Goal: Communication & Community: Answer question/provide support

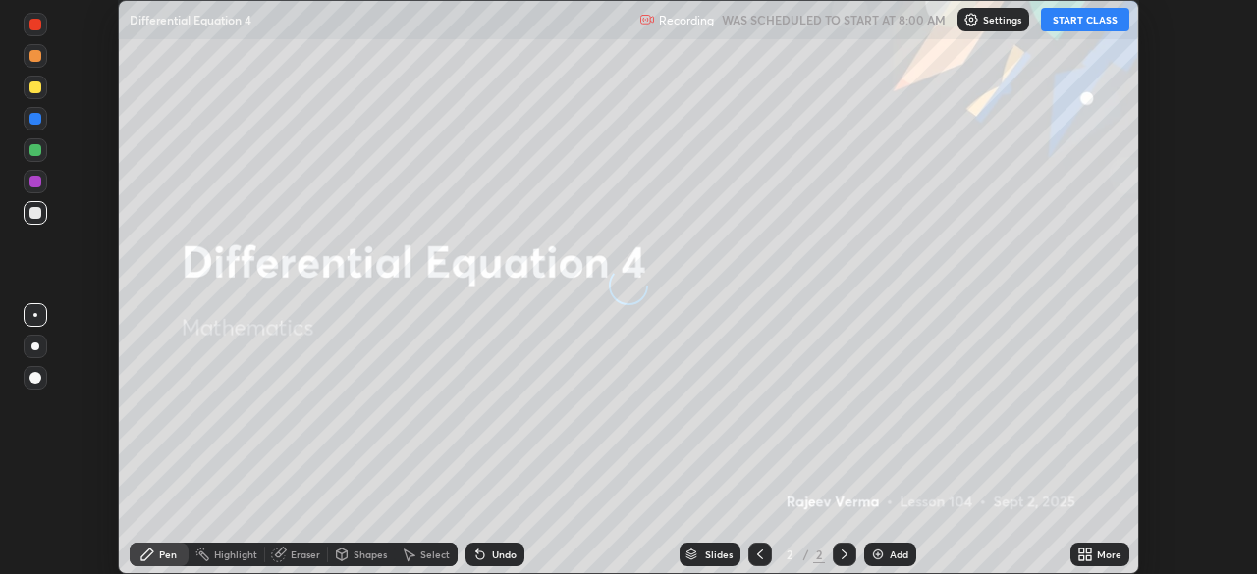
scroll to position [574, 1257]
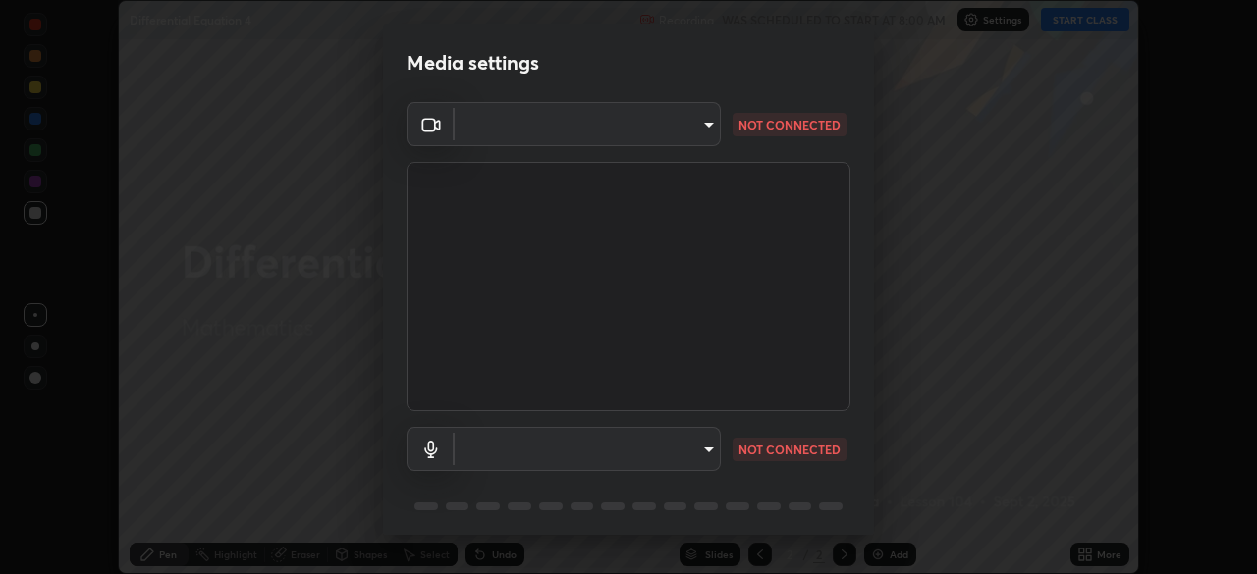
type input "6d46a3bbb121808cbb74c832f71dfccd0f2f4db2e0a8dcefa18edd627fde2ff4"
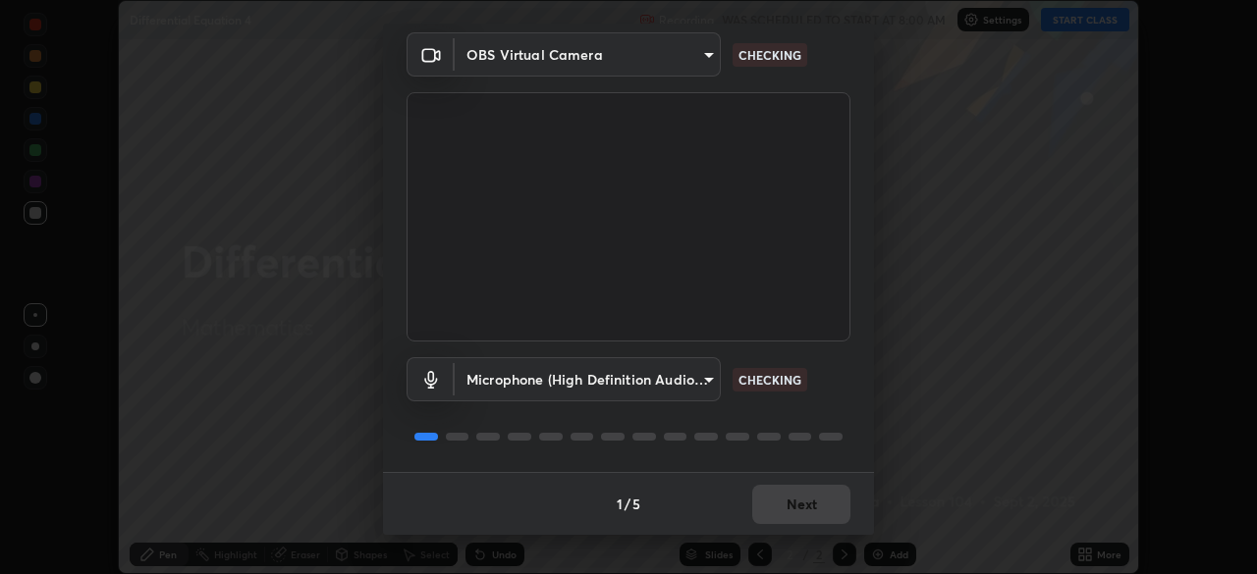
scroll to position [68, 0]
click at [670, 414] on div "Microphone (High Definition Audio Device) 542551534069d815422f2d39fde6cbae80a89…" at bounding box center [628, 409] width 444 height 131
click at [706, 379] on body "Erase all Differential Equation 4 Recording WAS SCHEDULED TO START AT 8:00 AM S…" at bounding box center [628, 287] width 1257 height 574
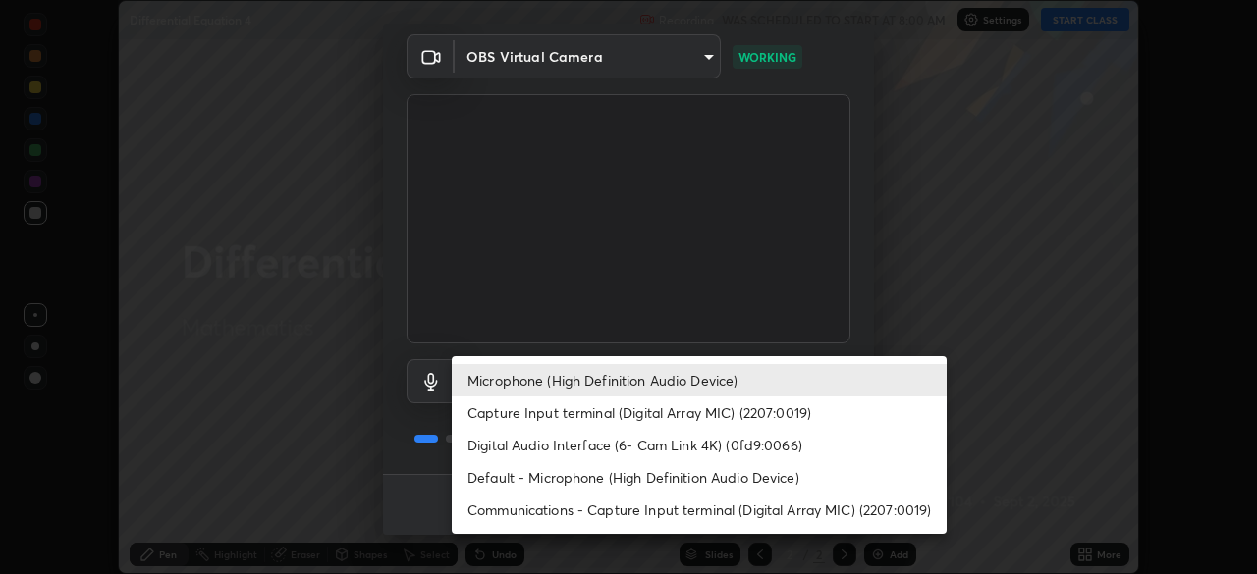
click at [670, 477] on li "Default - Microphone (High Definition Audio Device)" at bounding box center [699, 477] width 495 height 32
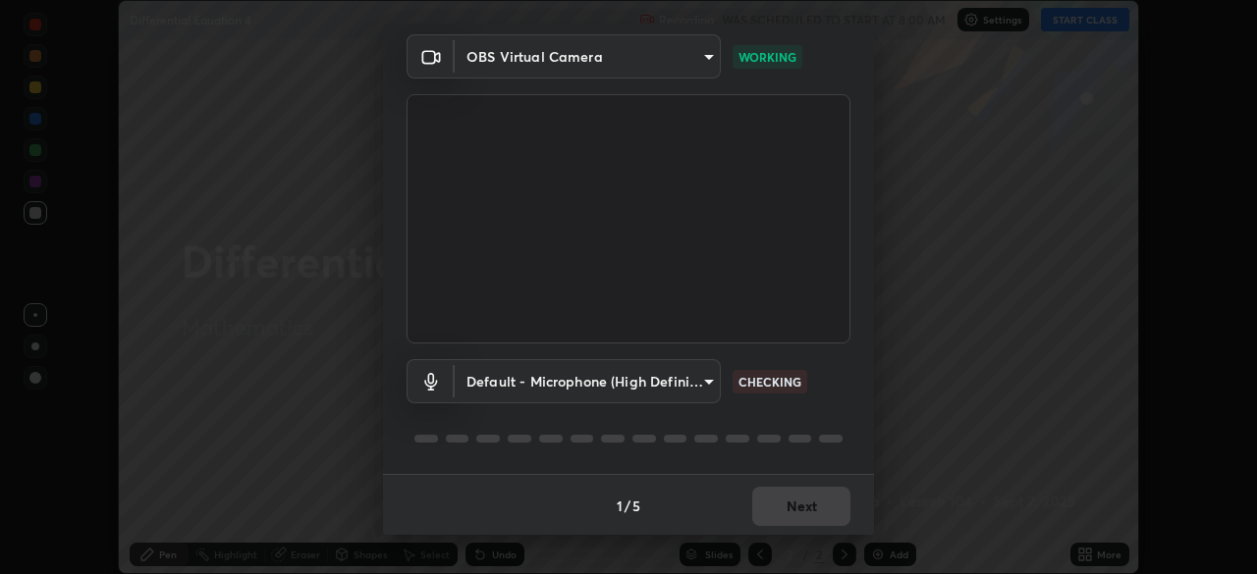
click at [708, 382] on body "Erase all Differential Equation 4 Recording WAS SCHEDULED TO START AT 8:00 AM S…" at bounding box center [628, 287] width 1257 height 574
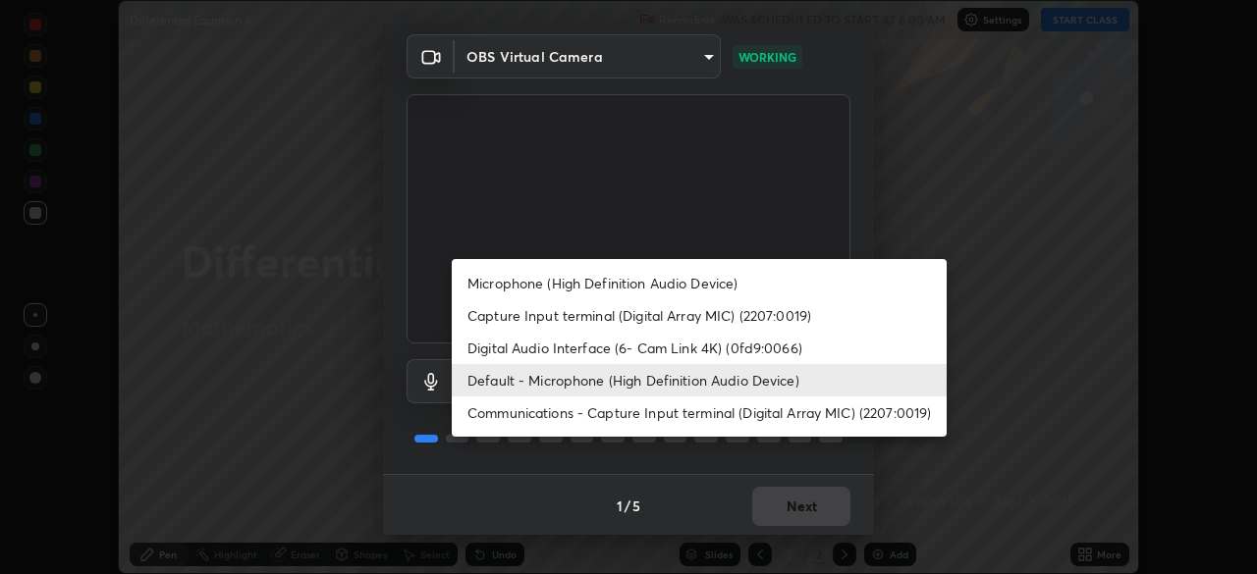
click at [618, 288] on li "Microphone (High Definition Audio Device)" at bounding box center [699, 283] width 495 height 32
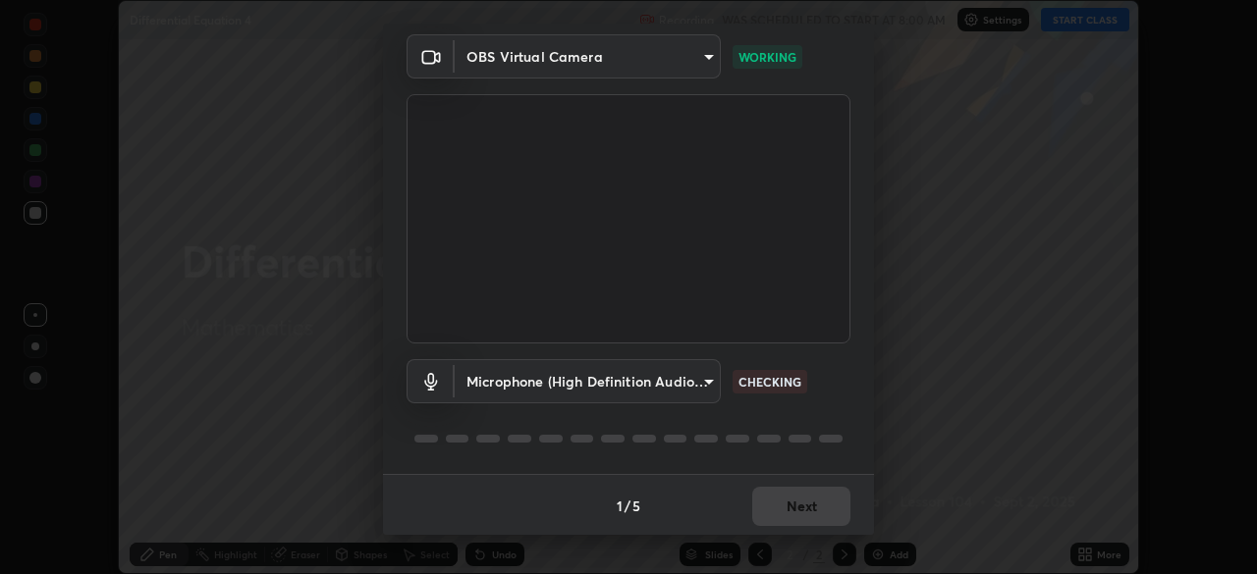
type input "542551534069d815422f2d39fde6cbae80a89d9e5025ba2982a8294de1300f8f"
click at [815, 509] on button "Next" at bounding box center [801, 506] width 98 height 39
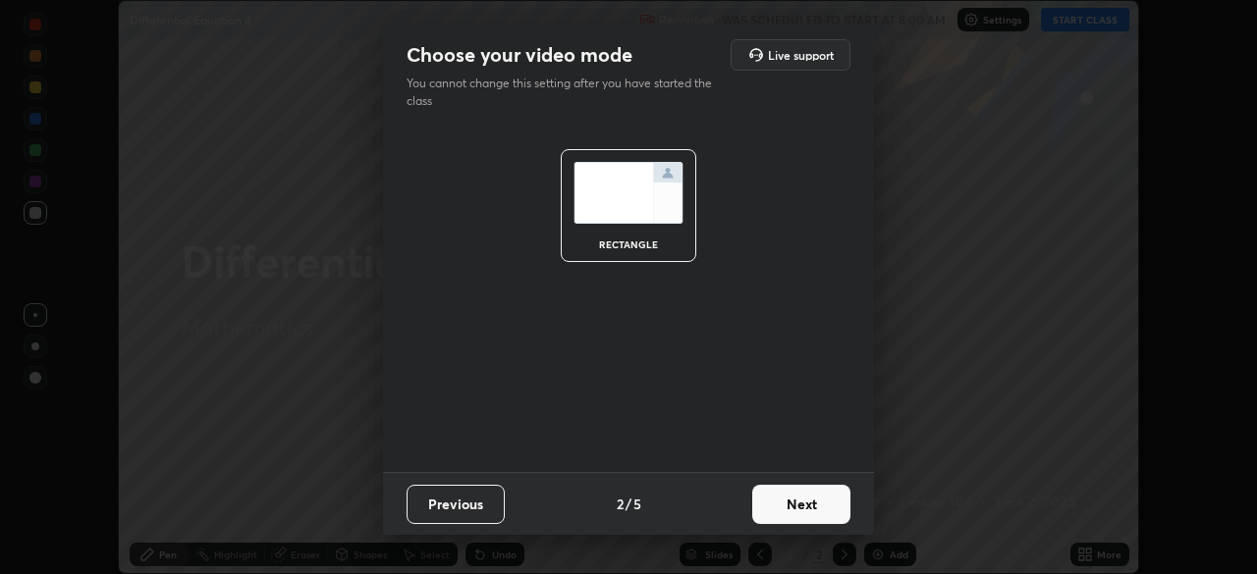
scroll to position [0, 0]
click at [840, 508] on button "Next" at bounding box center [801, 504] width 98 height 39
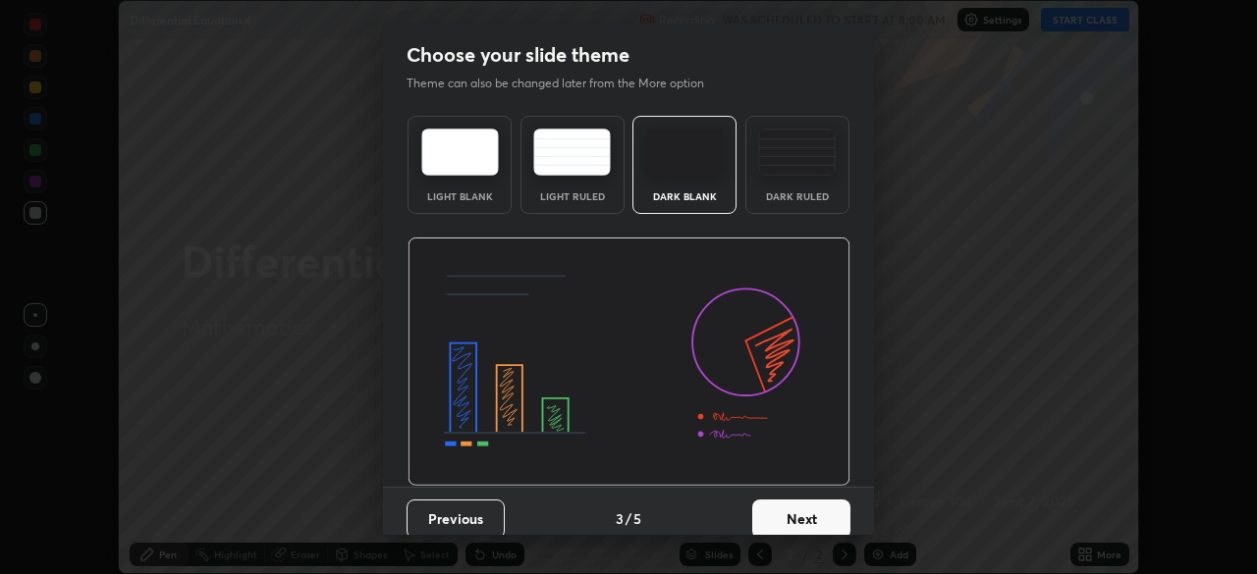
click at [838, 517] on button "Next" at bounding box center [801, 519] width 98 height 39
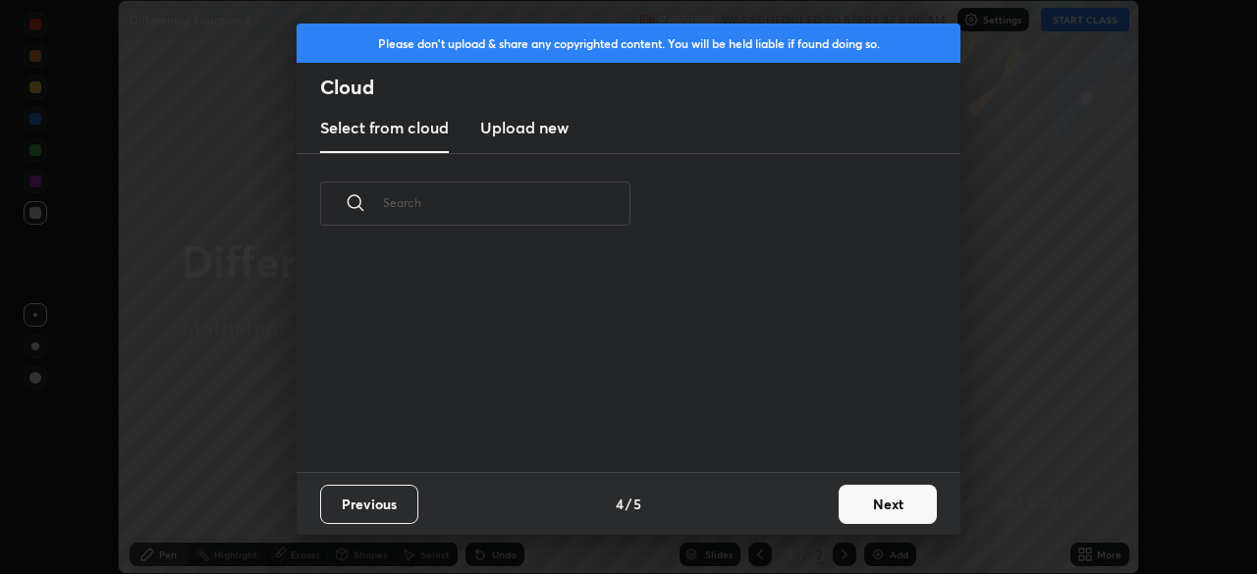
scroll to position [218, 630]
click at [897, 504] on button "Next" at bounding box center [887, 504] width 98 height 39
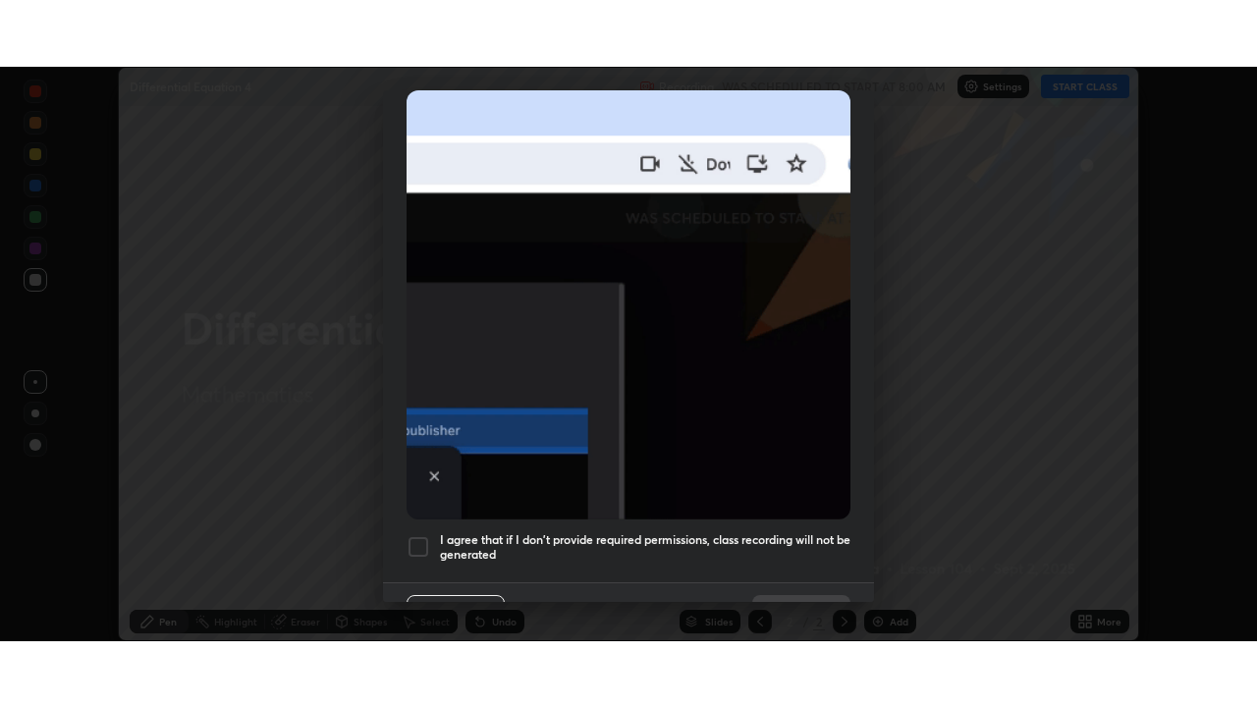
scroll to position [470, 0]
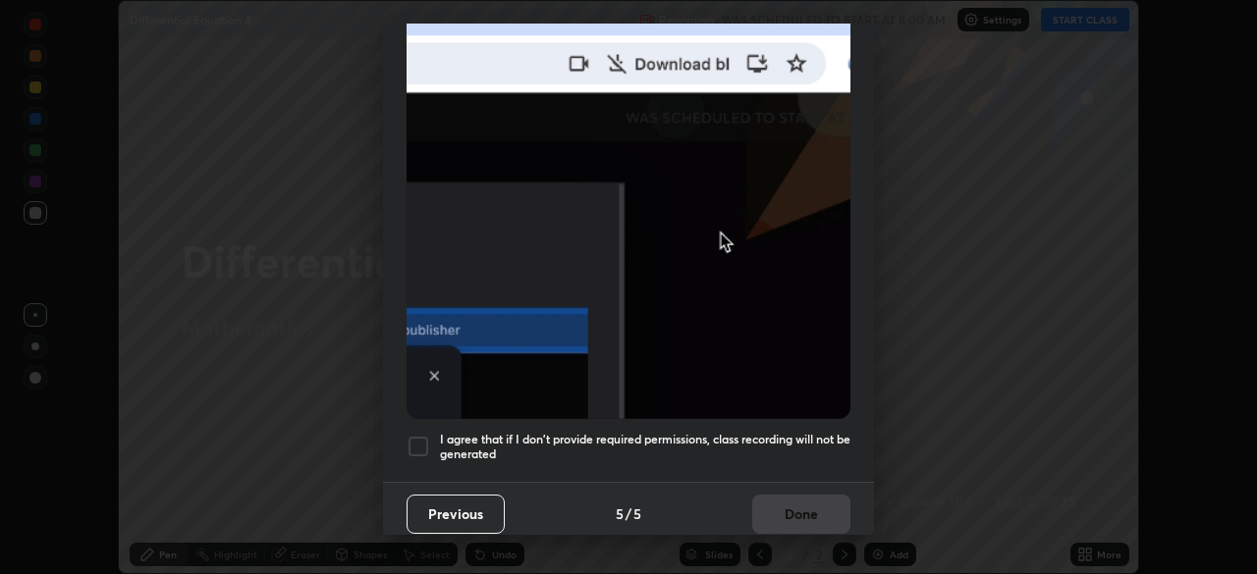
click at [421, 439] on div at bounding box center [418, 447] width 24 height 24
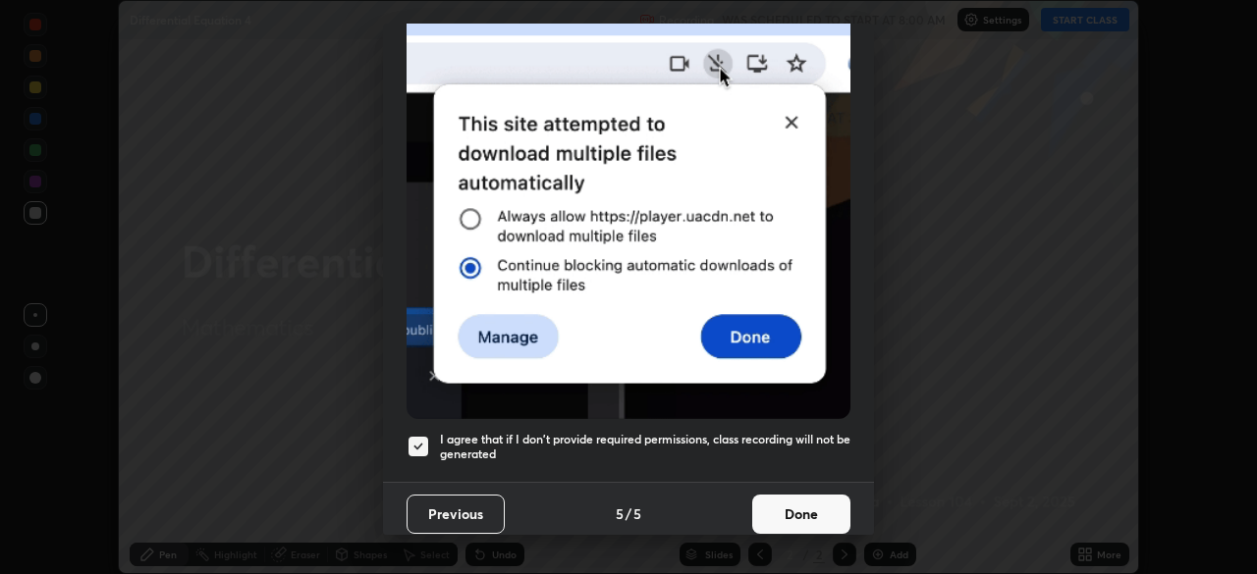
click at [820, 496] on button "Done" at bounding box center [801, 514] width 98 height 39
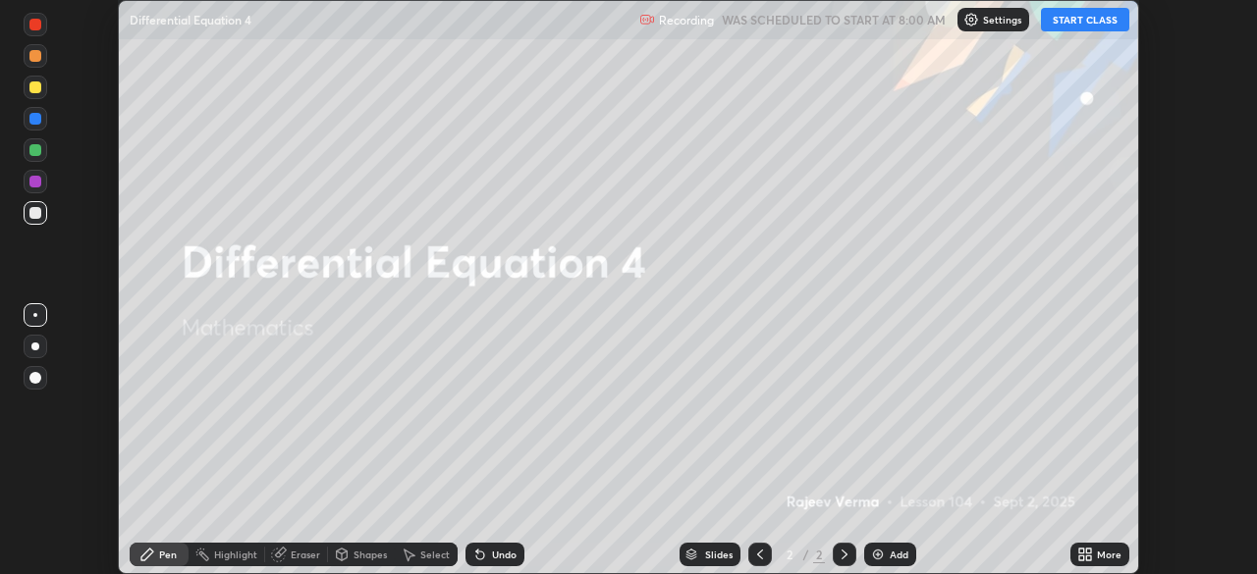
click at [1092, 20] on button "START CLASS" at bounding box center [1085, 20] width 88 height 24
click at [1080, 552] on icon at bounding box center [1081, 551] width 5 height 5
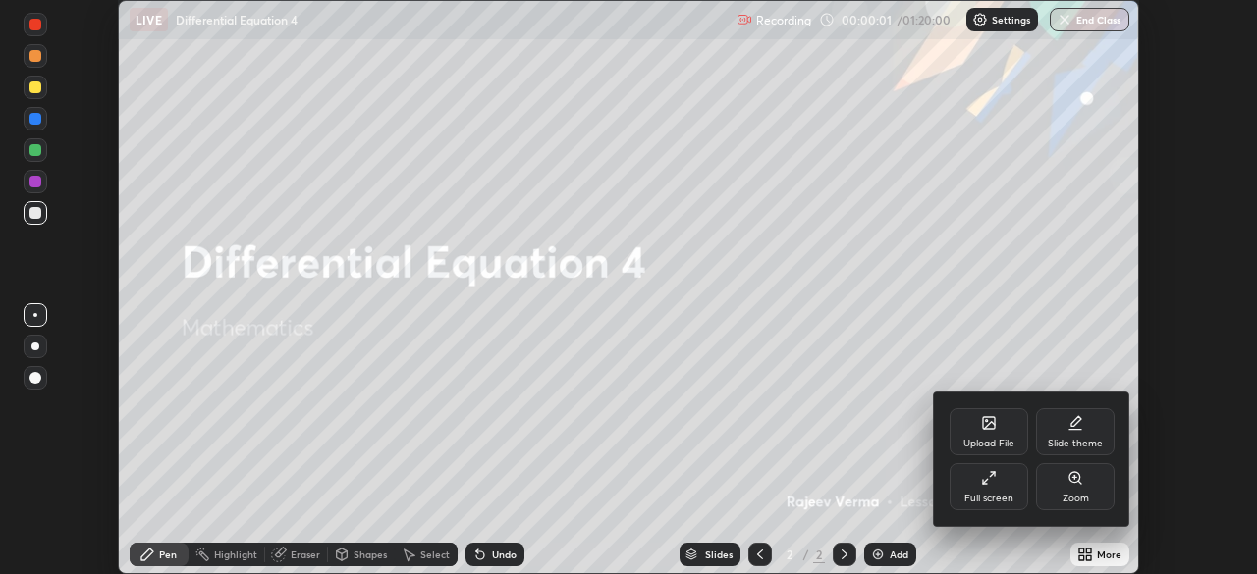
click at [987, 490] on div "Full screen" at bounding box center [988, 486] width 79 height 47
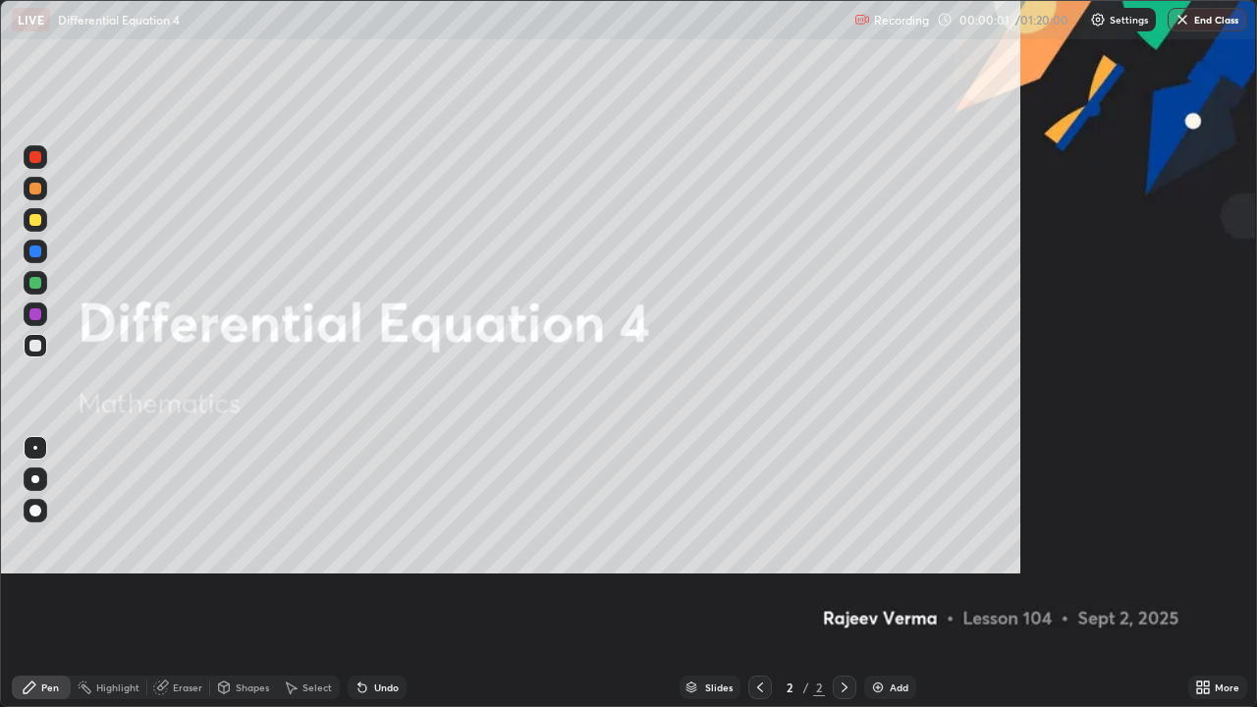
scroll to position [707, 1257]
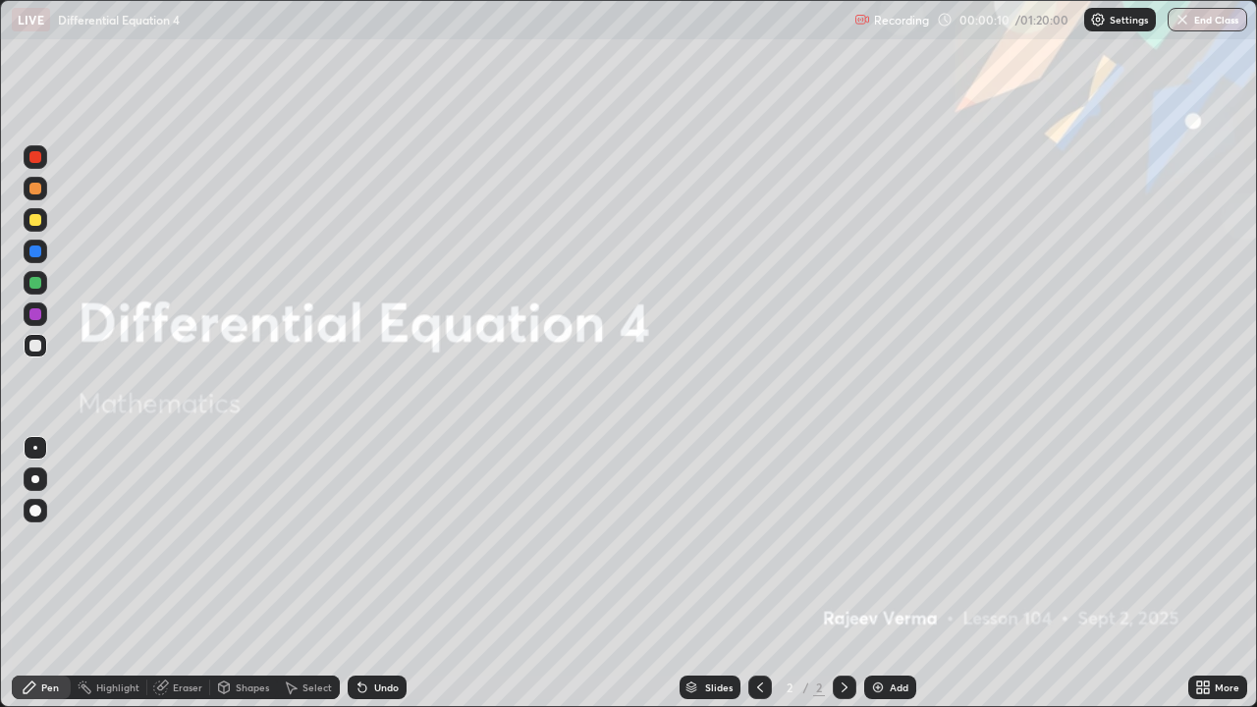
click at [880, 573] on img at bounding box center [878, 687] width 16 height 16
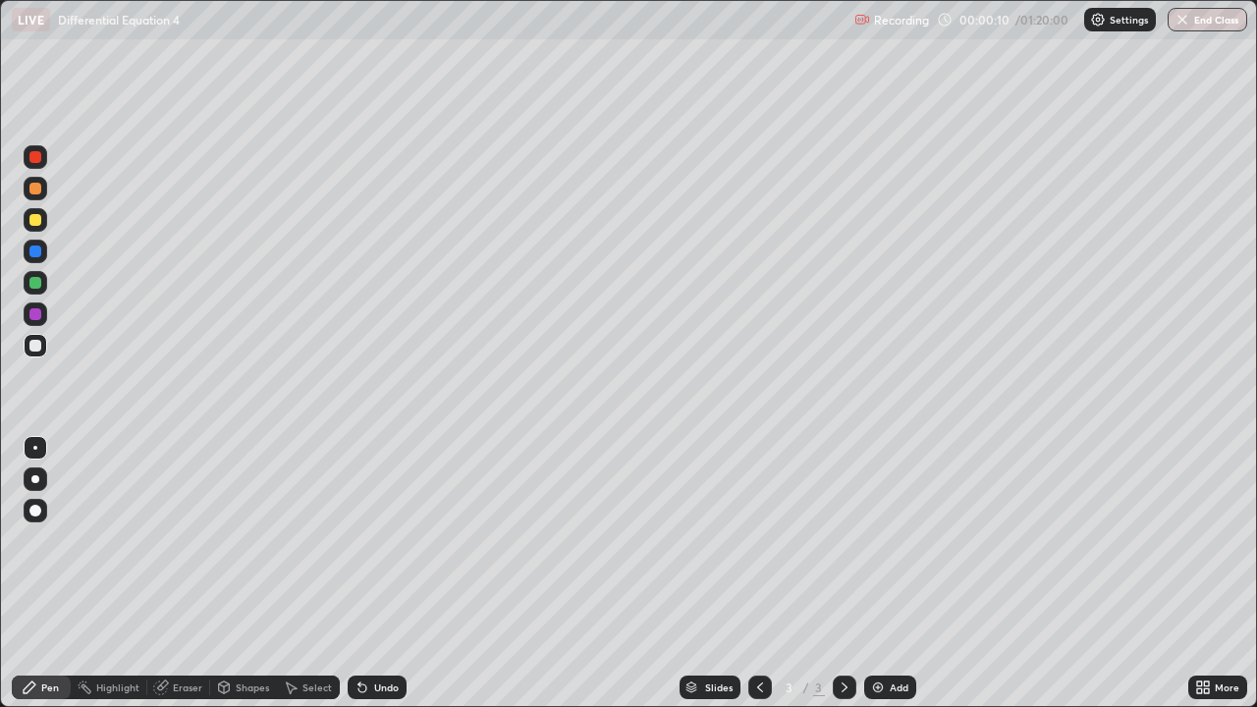
click at [885, 573] on div "Add" at bounding box center [890, 687] width 52 height 24
click at [889, 573] on div "Add" at bounding box center [898, 687] width 19 height 10
click at [891, 573] on div "Add" at bounding box center [898, 687] width 19 height 10
click at [897, 573] on div "Add" at bounding box center [898, 687] width 19 height 10
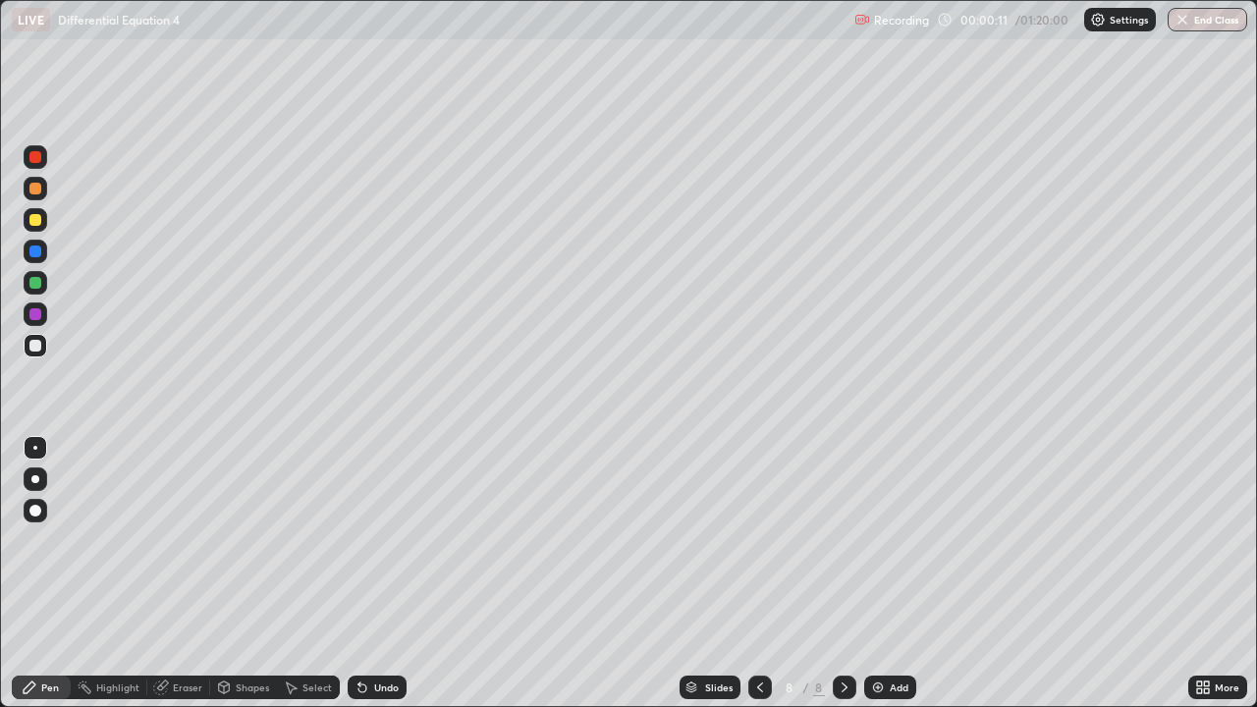
click at [896, 573] on div "Add" at bounding box center [898, 687] width 19 height 10
click at [893, 573] on div "Add" at bounding box center [898, 687] width 19 height 10
click at [755, 573] on icon at bounding box center [760, 687] width 16 height 16
click at [759, 573] on icon at bounding box center [760, 687] width 6 height 10
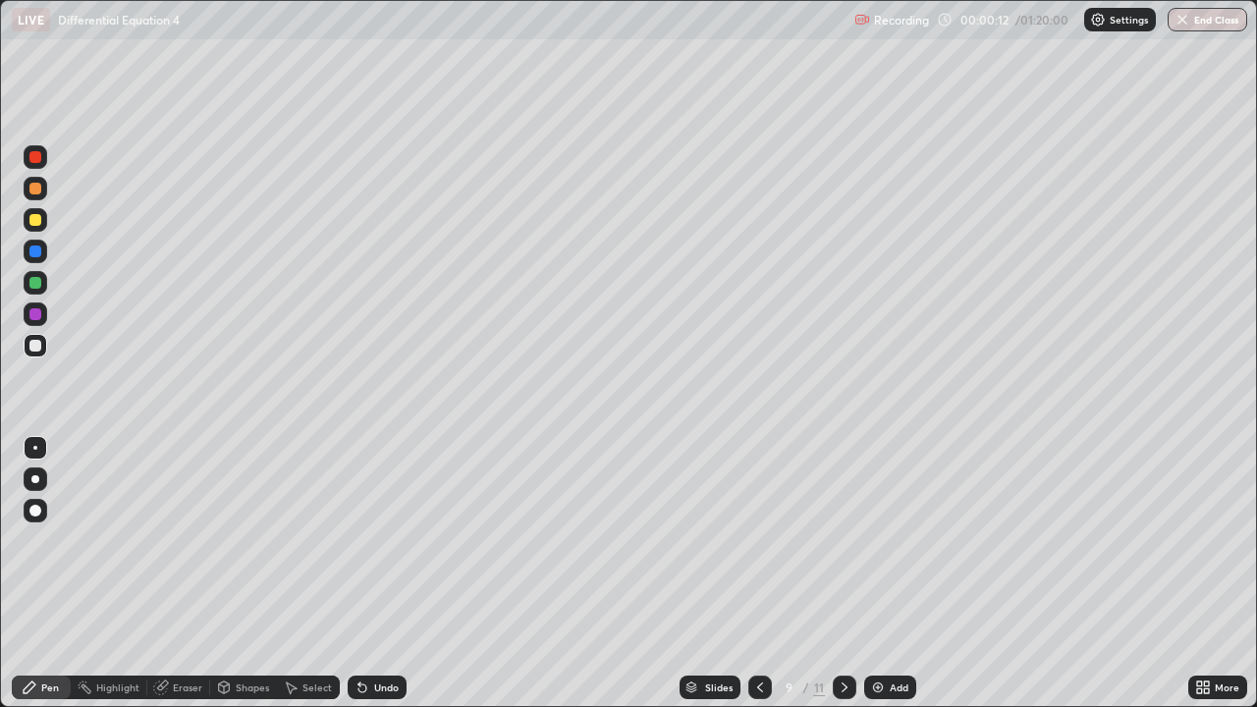
click at [759, 573] on icon at bounding box center [760, 687] width 16 height 16
click at [758, 573] on icon at bounding box center [760, 687] width 6 height 10
click at [758, 573] on icon at bounding box center [760, 687] width 16 height 16
click at [755, 573] on icon at bounding box center [760, 687] width 16 height 16
click at [758, 573] on icon at bounding box center [760, 687] width 16 height 16
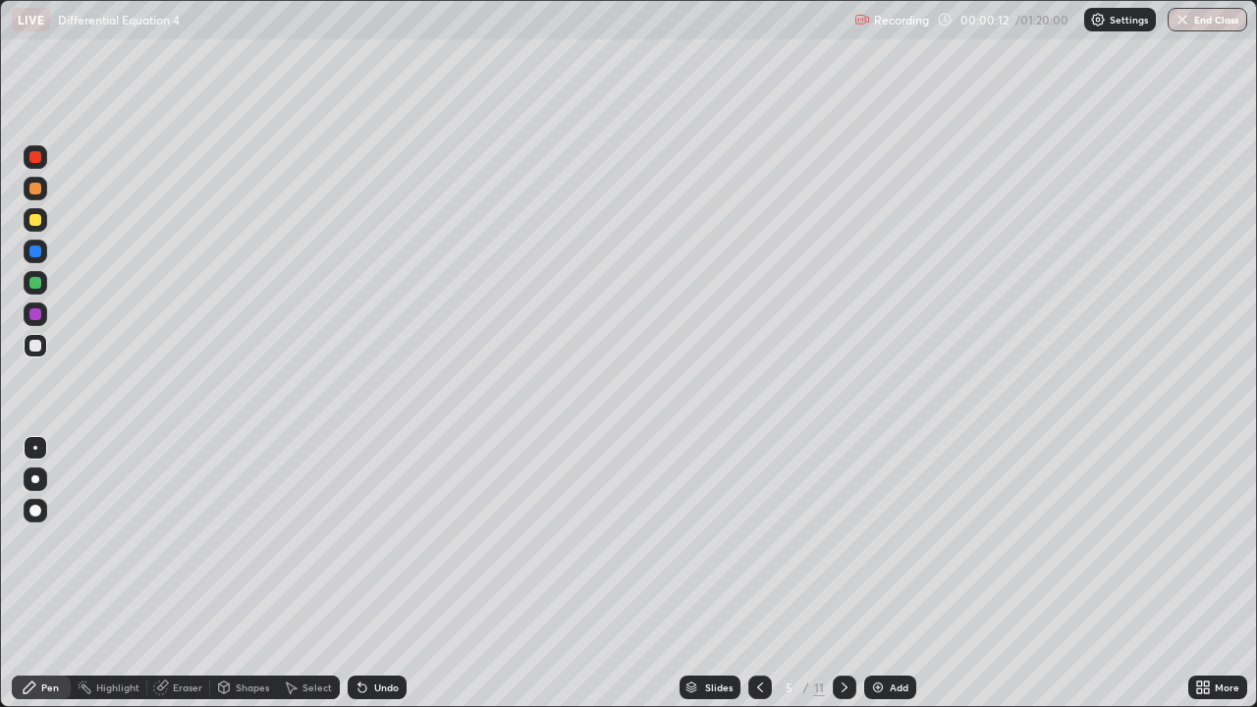
click at [758, 573] on icon at bounding box center [760, 687] width 16 height 16
click at [755, 573] on icon at bounding box center [760, 687] width 16 height 16
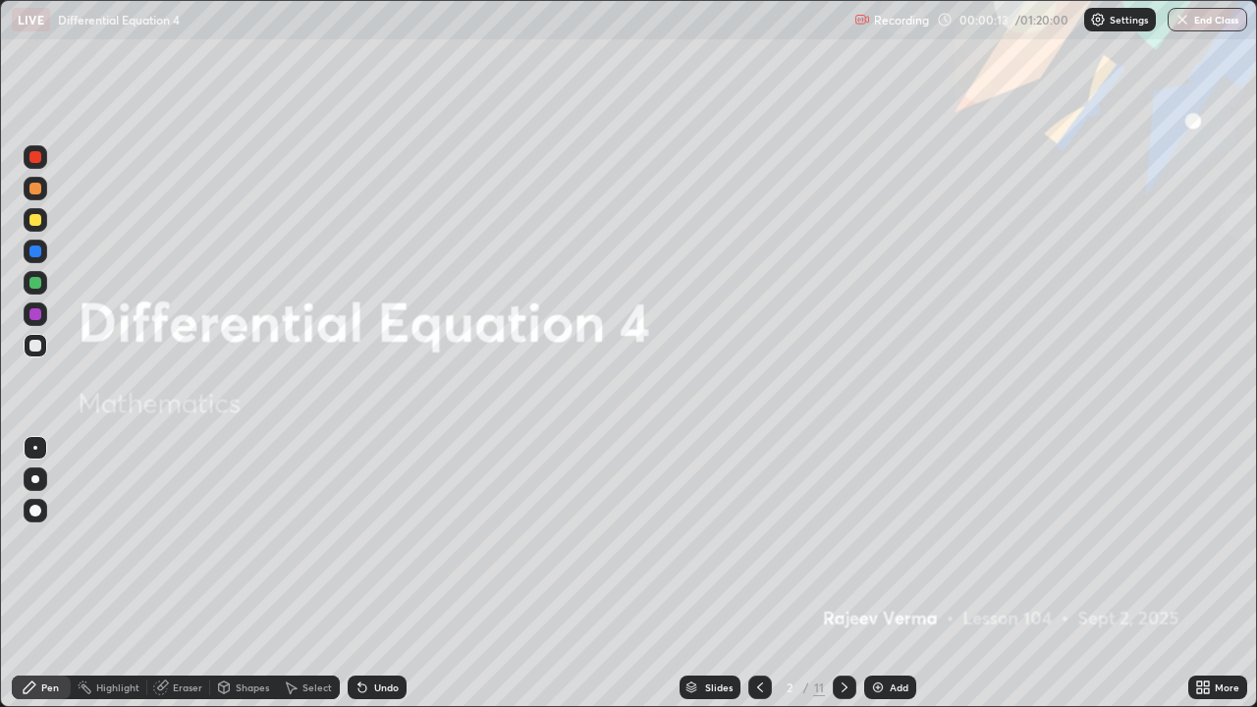
click at [757, 573] on icon at bounding box center [760, 687] width 16 height 16
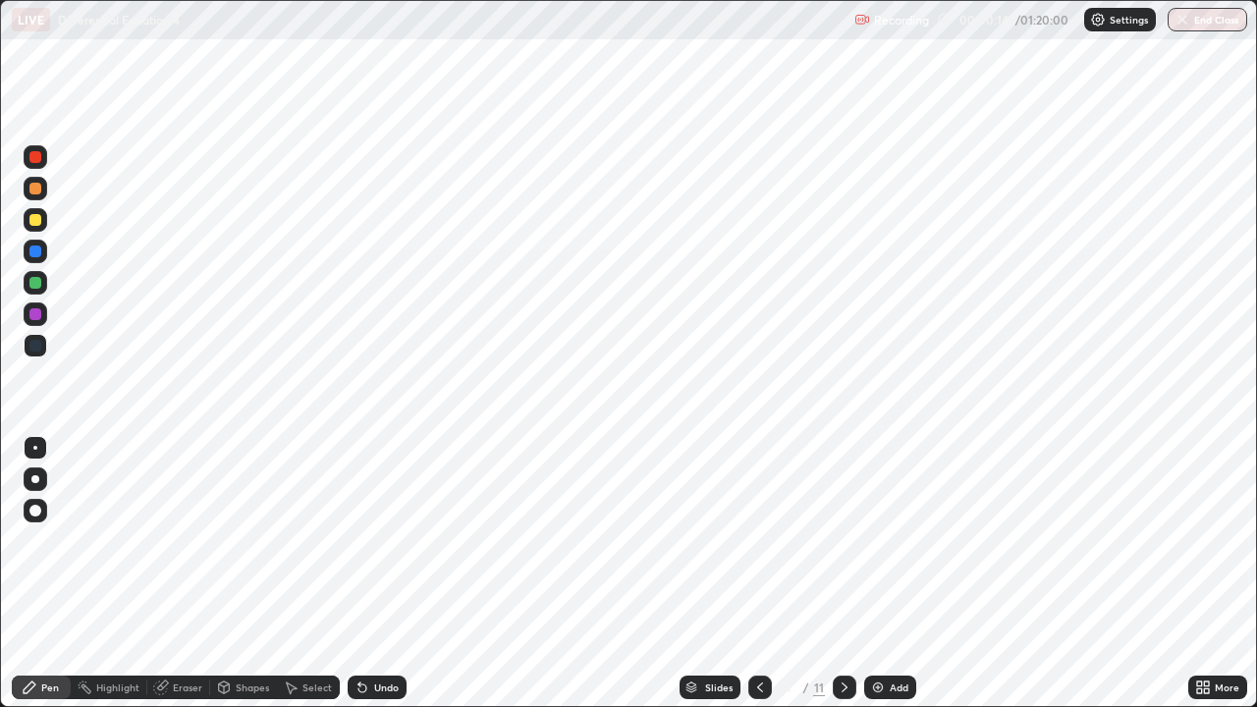
click at [842, 573] on icon at bounding box center [844, 687] width 16 height 16
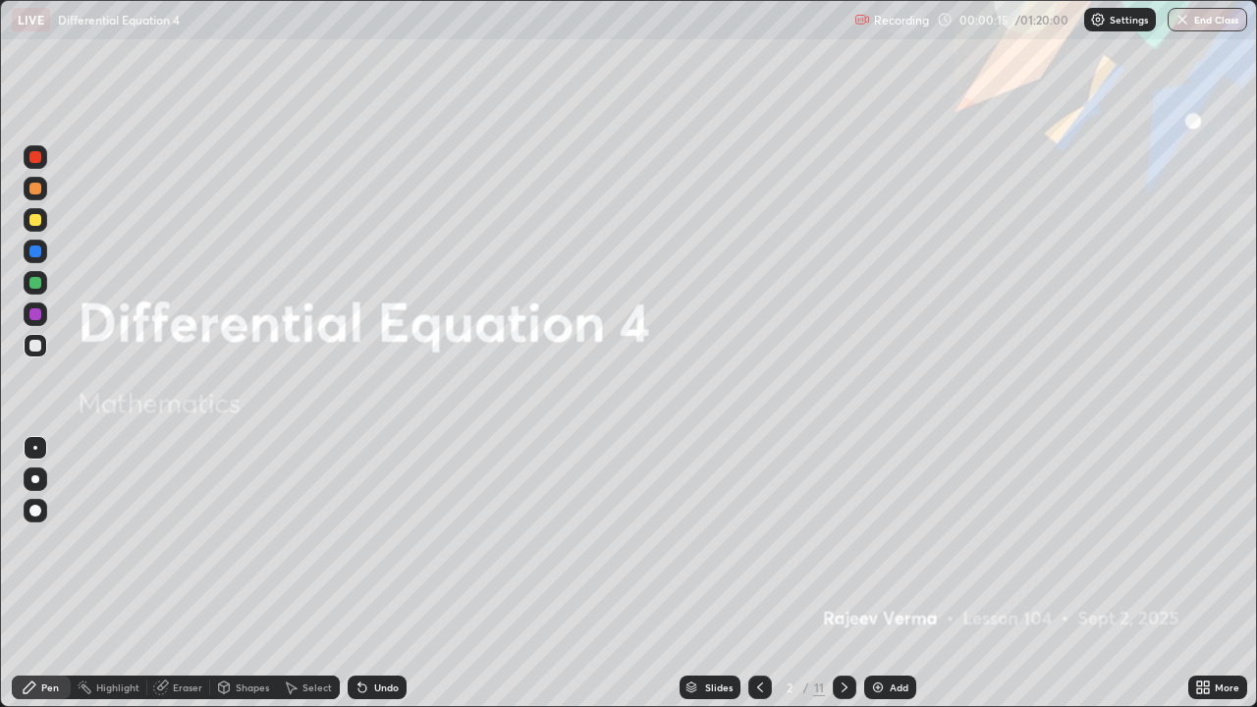
click at [853, 573] on div at bounding box center [844, 687] width 24 height 24
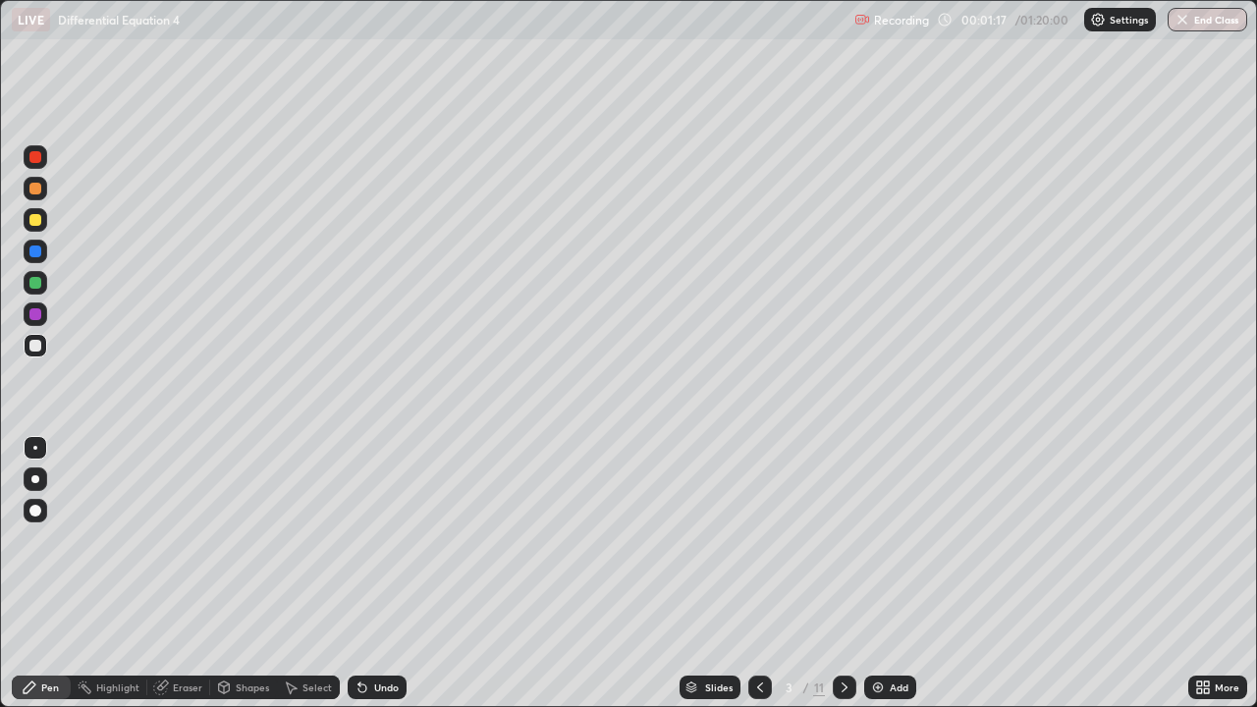
click at [39, 282] on div at bounding box center [35, 283] width 12 height 12
click at [36, 220] on div at bounding box center [35, 220] width 12 height 12
click at [275, 385] on icon at bounding box center [275, 385] width 2 height 2
click at [270, 384] on icon at bounding box center [273, 387] width 8 height 8
click at [369, 573] on div "Undo" at bounding box center [377, 687] width 59 height 24
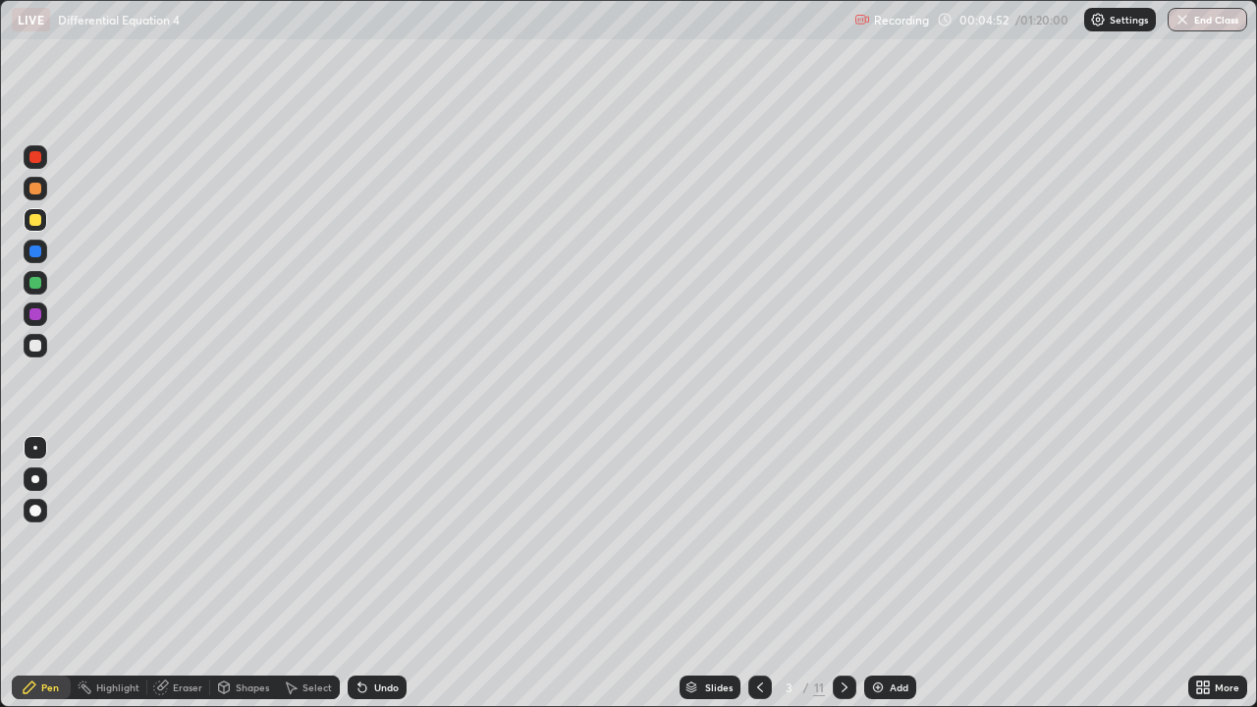
click at [358, 573] on icon at bounding box center [359, 683] width 2 height 2
click at [362, 573] on div "Undo" at bounding box center [377, 687] width 59 height 24
click at [357, 573] on div "Undo" at bounding box center [377, 687] width 59 height 24
click at [356, 573] on div "Undo" at bounding box center [377, 687] width 59 height 24
click at [357, 573] on div "Undo" at bounding box center [377, 687] width 59 height 24
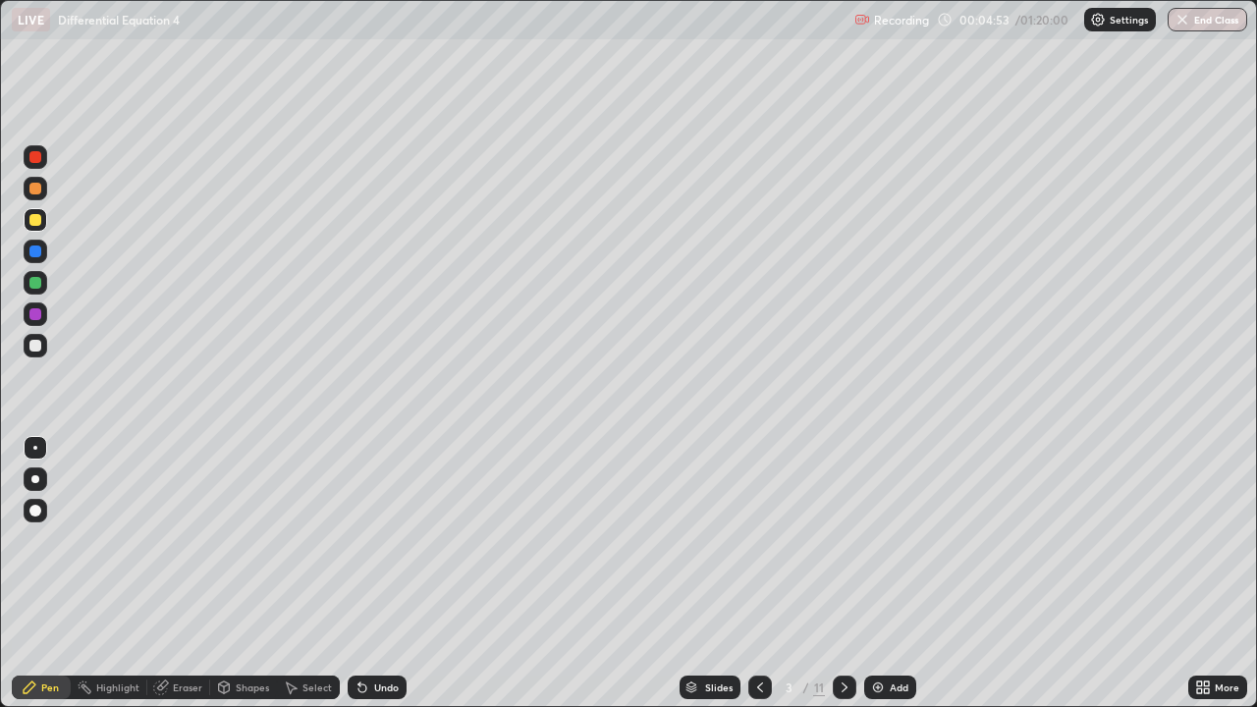
click at [358, 573] on div "Undo" at bounding box center [377, 687] width 59 height 24
click at [390, 573] on div "Undo" at bounding box center [377, 687] width 59 height 24
click at [391, 573] on div "Undo" at bounding box center [377, 687] width 59 height 24
click at [194, 573] on div "Eraser" at bounding box center [187, 687] width 29 height 10
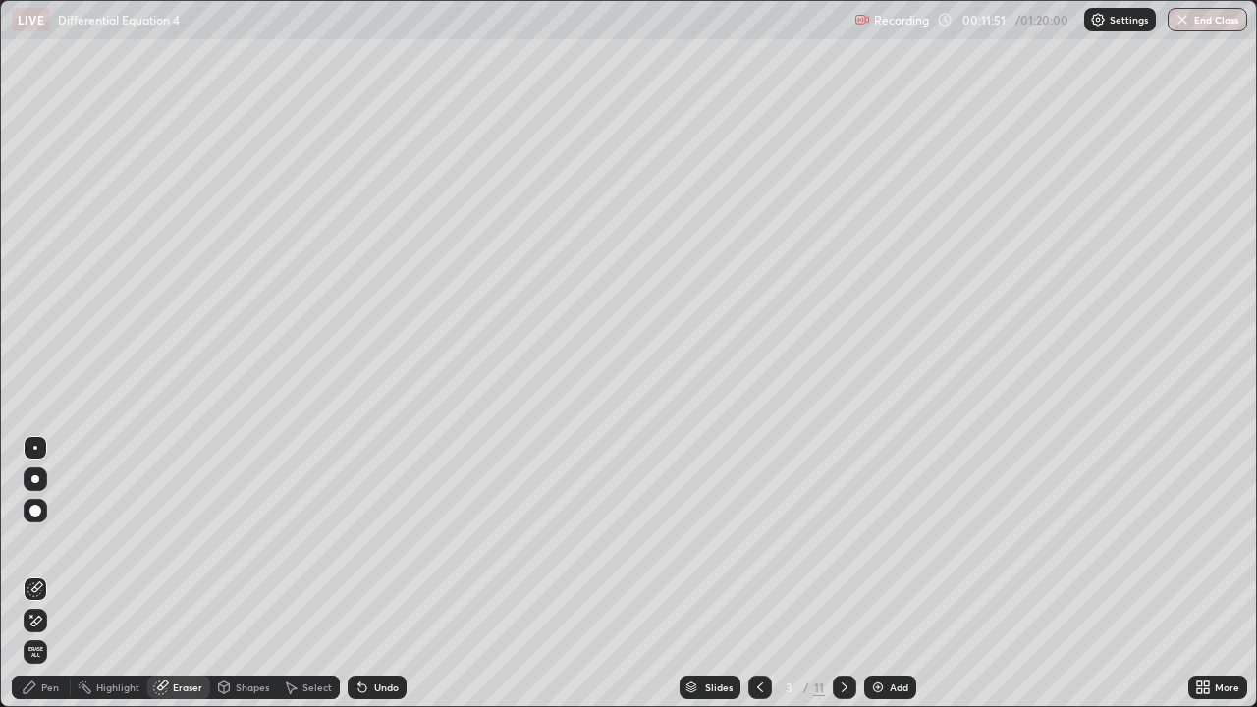
click at [40, 573] on div "Pen" at bounding box center [41, 687] width 59 height 24
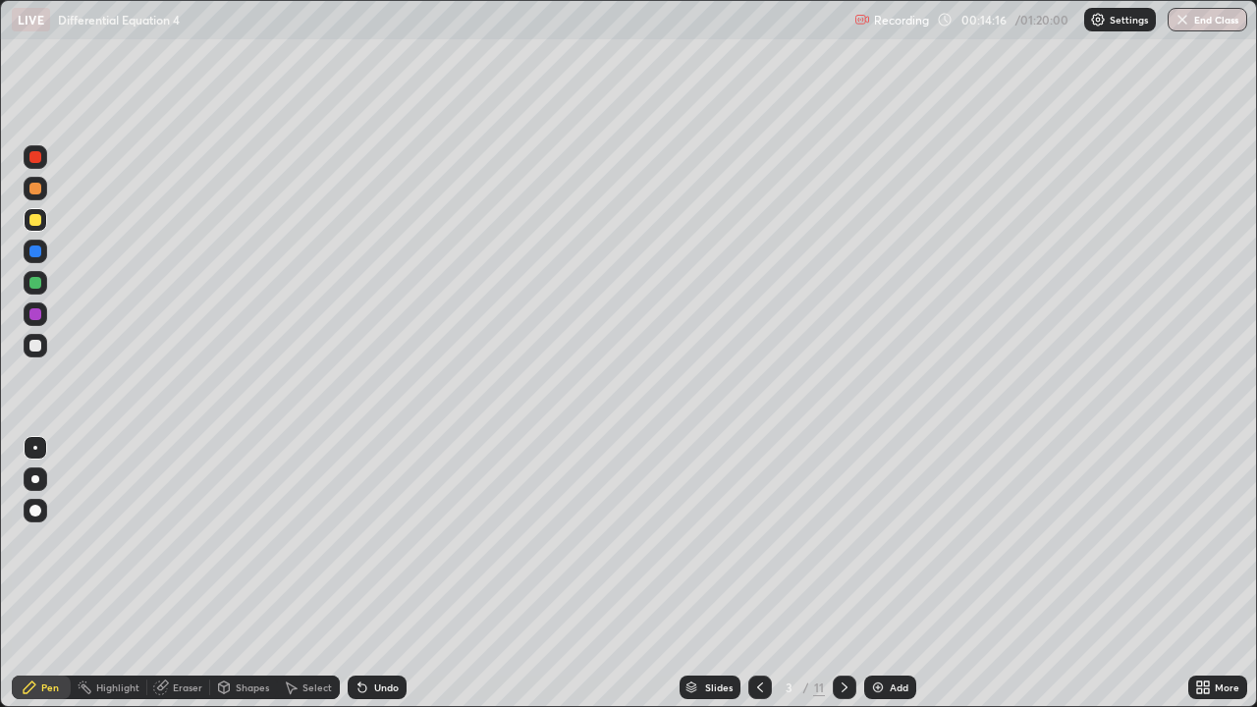
click at [192, 573] on div "Eraser" at bounding box center [178, 687] width 63 height 24
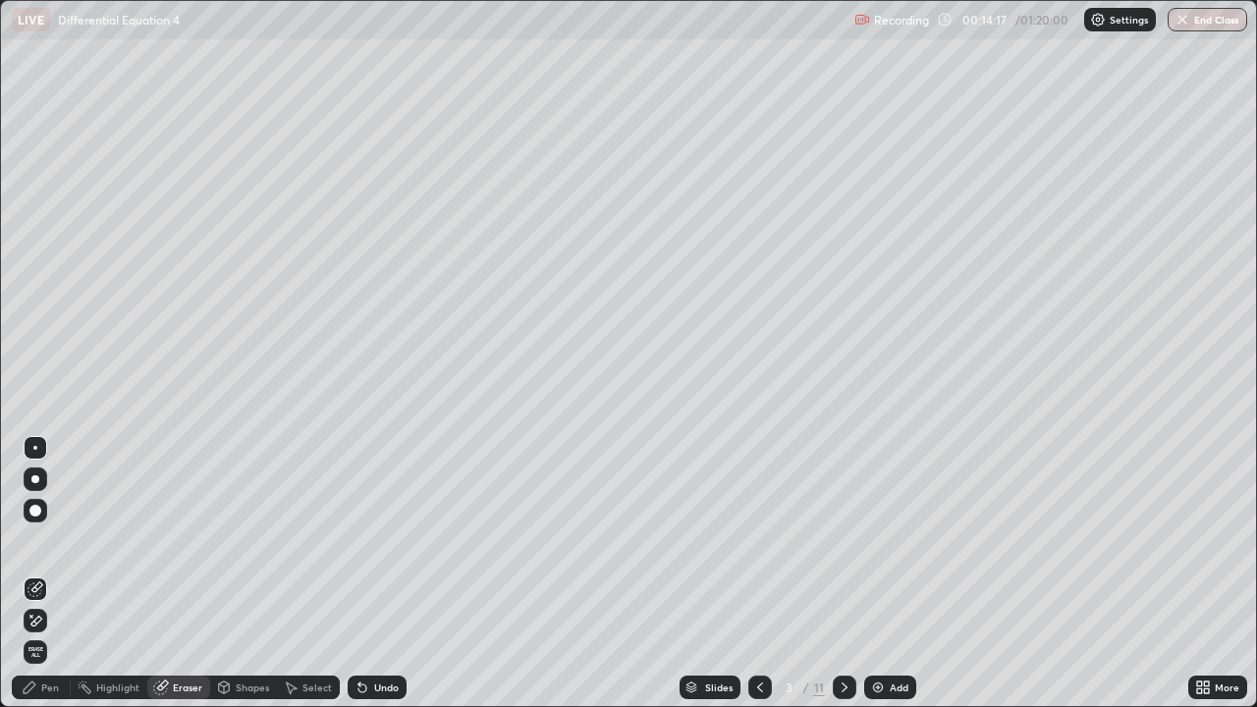
click at [31, 573] on icon at bounding box center [31, 616] width 2 height 2
click at [48, 573] on div "Pen" at bounding box center [50, 687] width 18 height 10
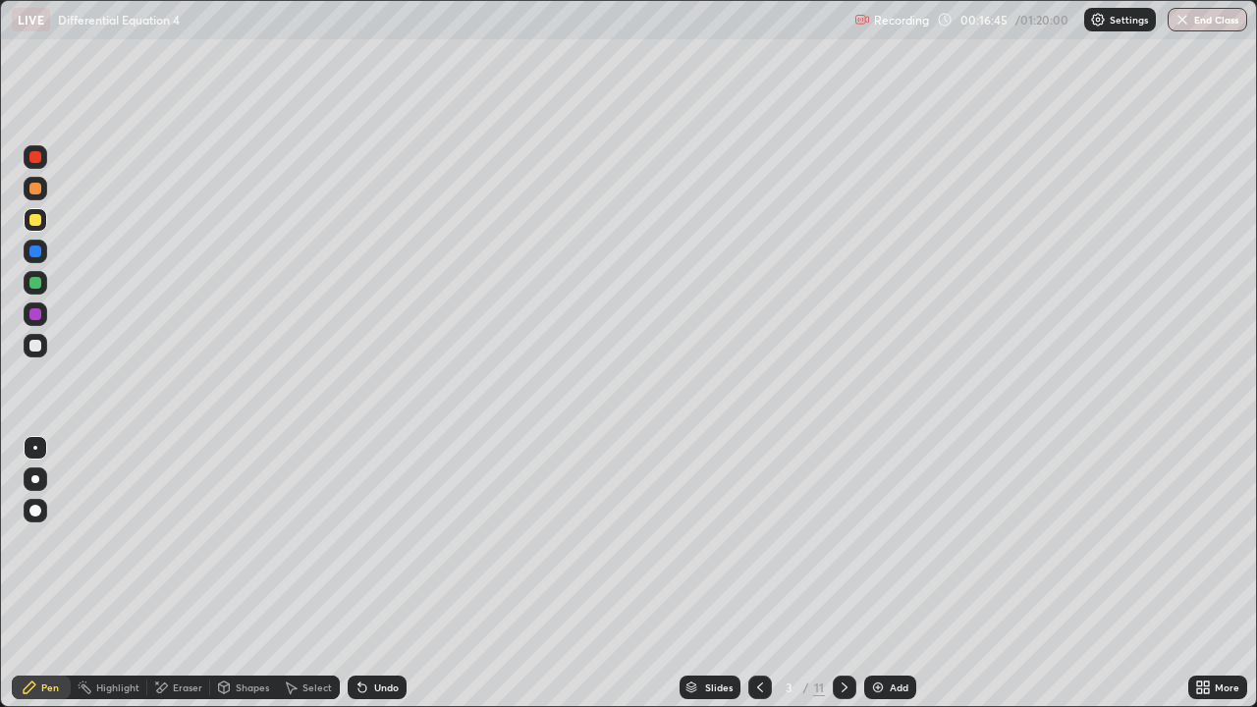
click at [185, 573] on div "Eraser" at bounding box center [187, 687] width 29 height 10
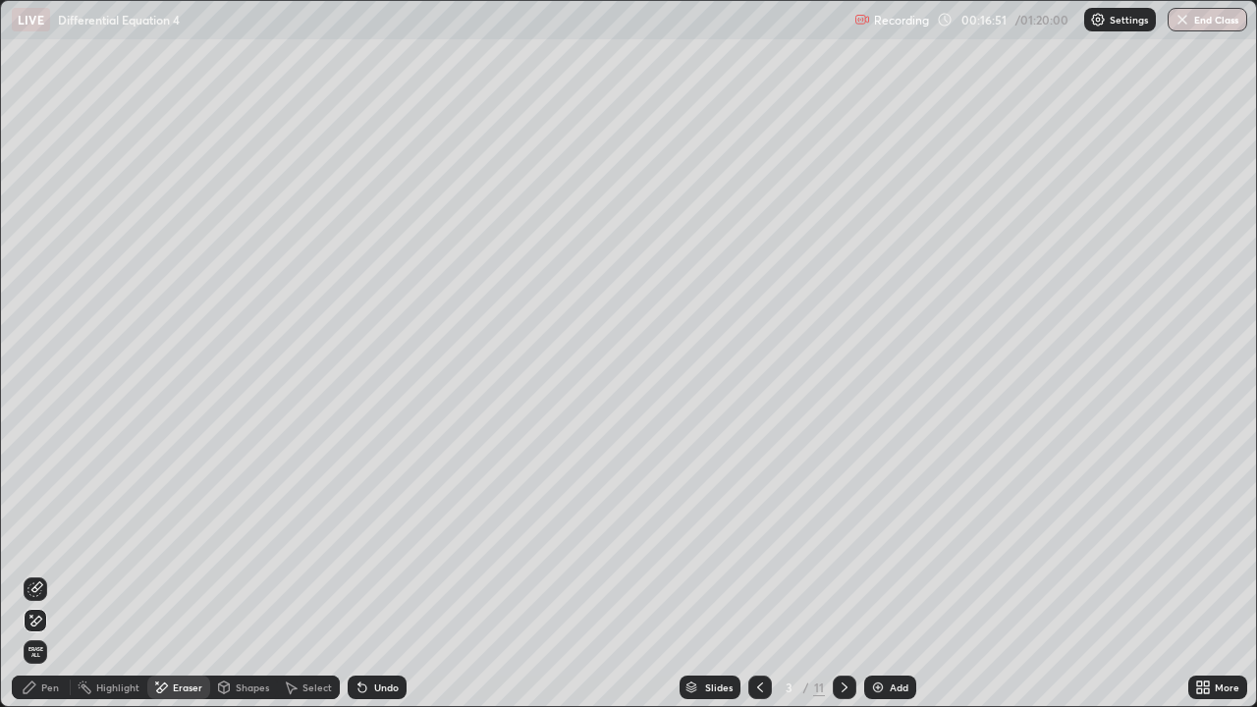
click at [44, 573] on div "Pen" at bounding box center [50, 687] width 18 height 10
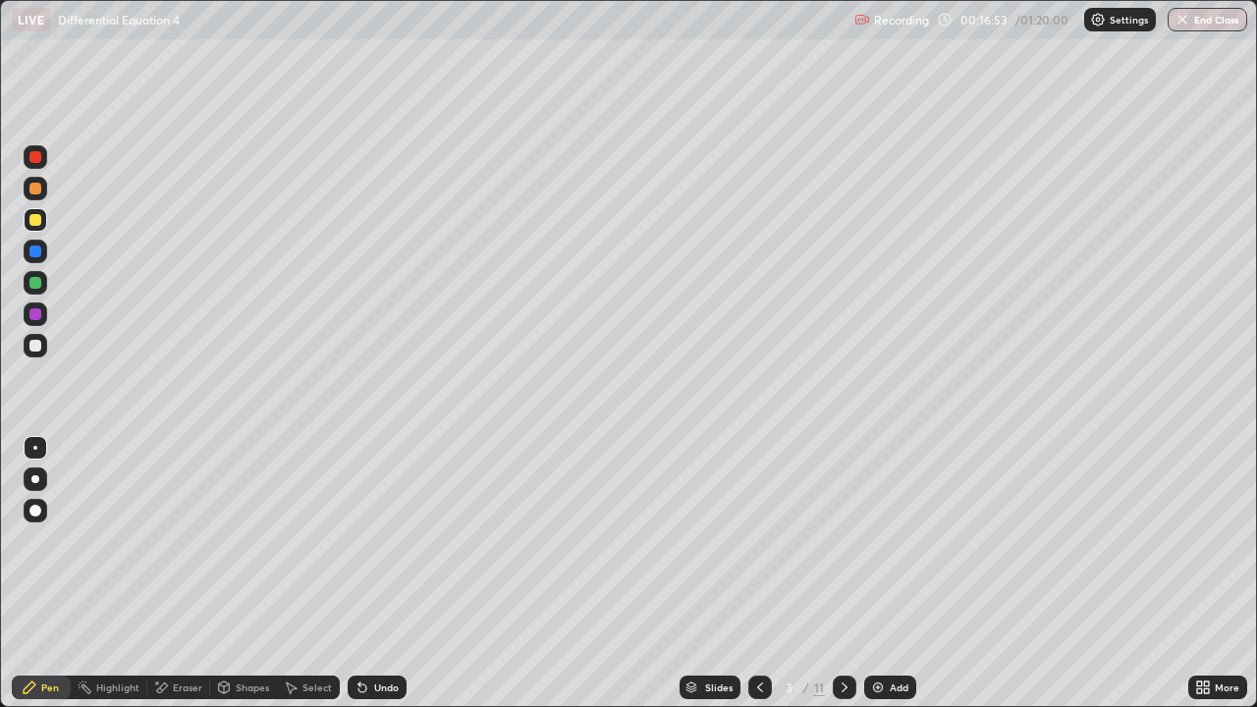
click at [34, 349] on div at bounding box center [35, 346] width 12 height 12
click at [374, 573] on div "Undo" at bounding box center [386, 687] width 25 height 10
click at [367, 573] on div "Undo" at bounding box center [377, 687] width 59 height 24
click at [365, 573] on icon at bounding box center [362, 687] width 16 height 16
click at [359, 573] on icon at bounding box center [362, 688] width 8 height 8
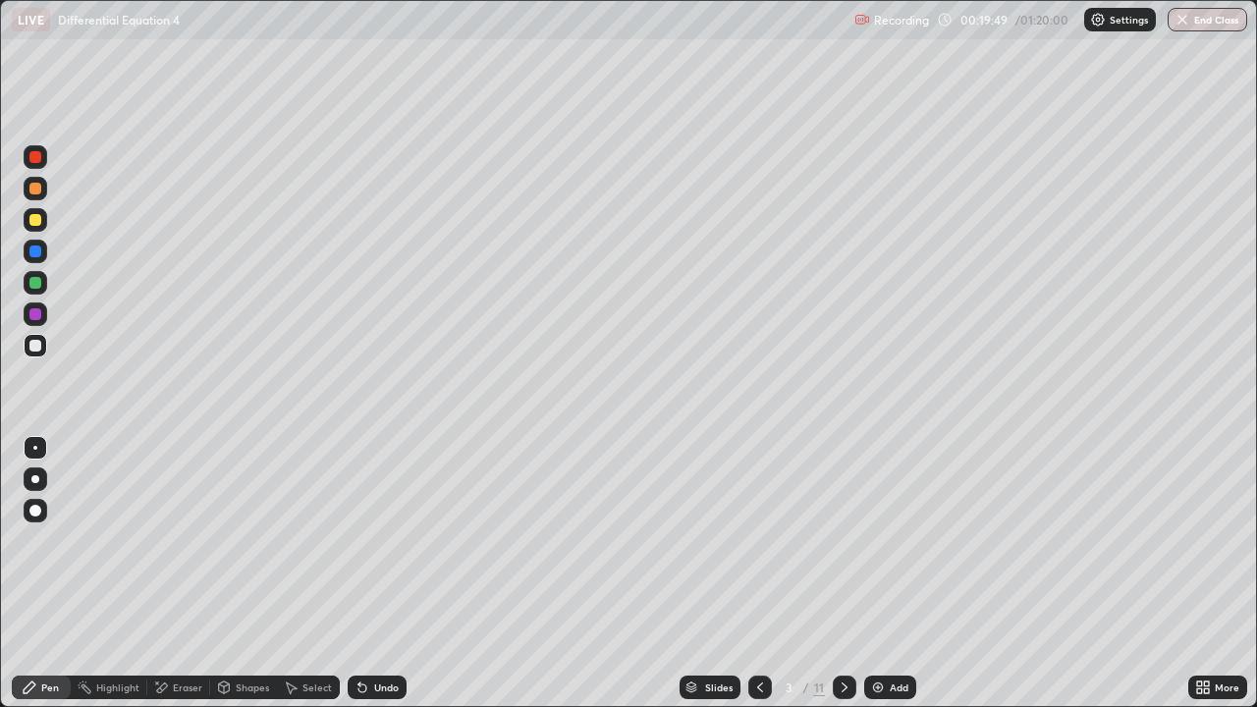
click at [367, 573] on div "Undo" at bounding box center [377, 687] width 59 height 24
click at [366, 573] on div "Undo" at bounding box center [377, 687] width 59 height 24
click at [367, 573] on div "Undo" at bounding box center [377, 687] width 59 height 24
click at [366, 573] on div "Undo" at bounding box center [377, 687] width 59 height 24
click at [365, 573] on div "Undo" at bounding box center [377, 687] width 59 height 24
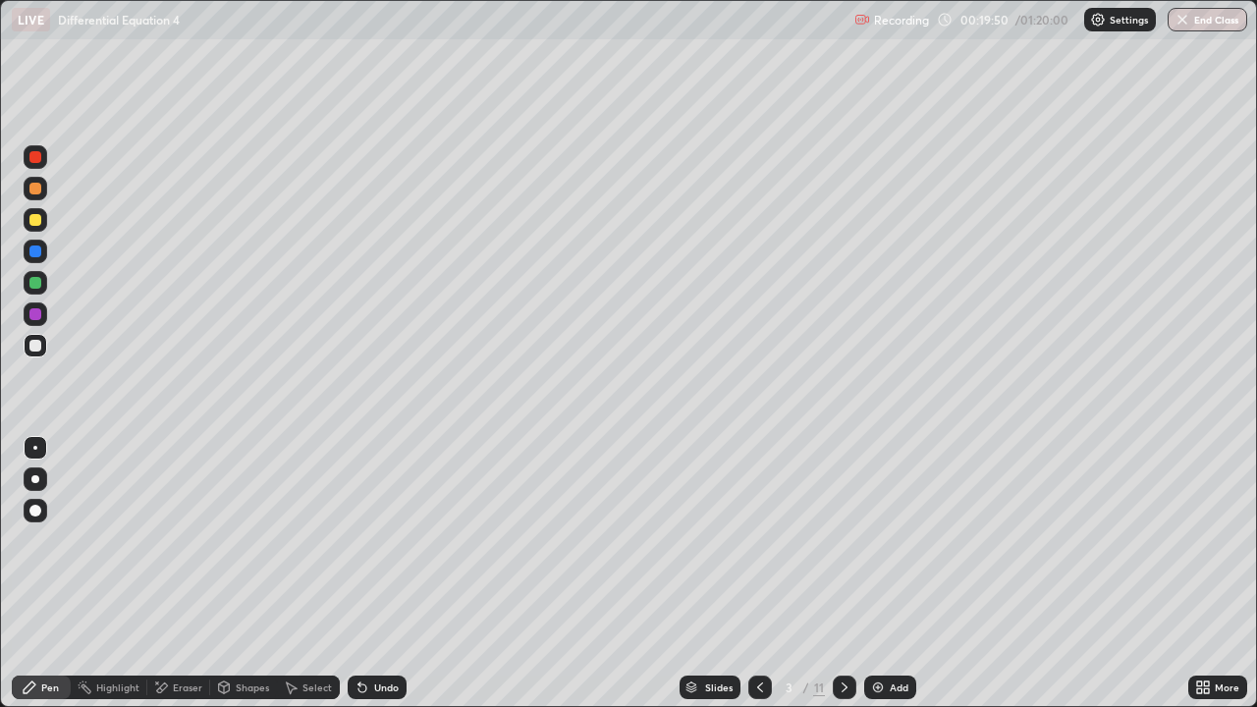
click at [365, 573] on div "Undo" at bounding box center [377, 687] width 59 height 24
click at [362, 573] on div "Undo" at bounding box center [377, 687] width 59 height 24
click at [359, 573] on icon at bounding box center [362, 688] width 8 height 8
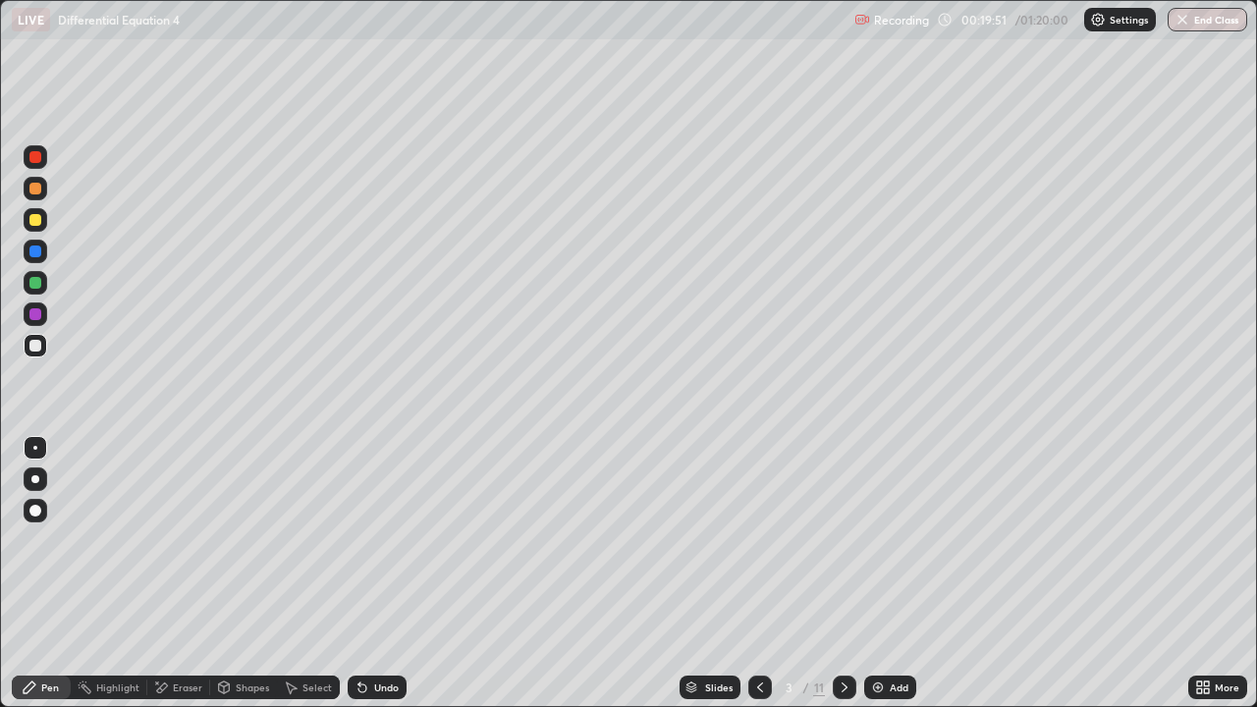
click at [364, 573] on div "Undo" at bounding box center [377, 687] width 59 height 24
click at [363, 573] on icon at bounding box center [362, 687] width 16 height 16
click at [361, 573] on div "Undo" at bounding box center [377, 687] width 59 height 24
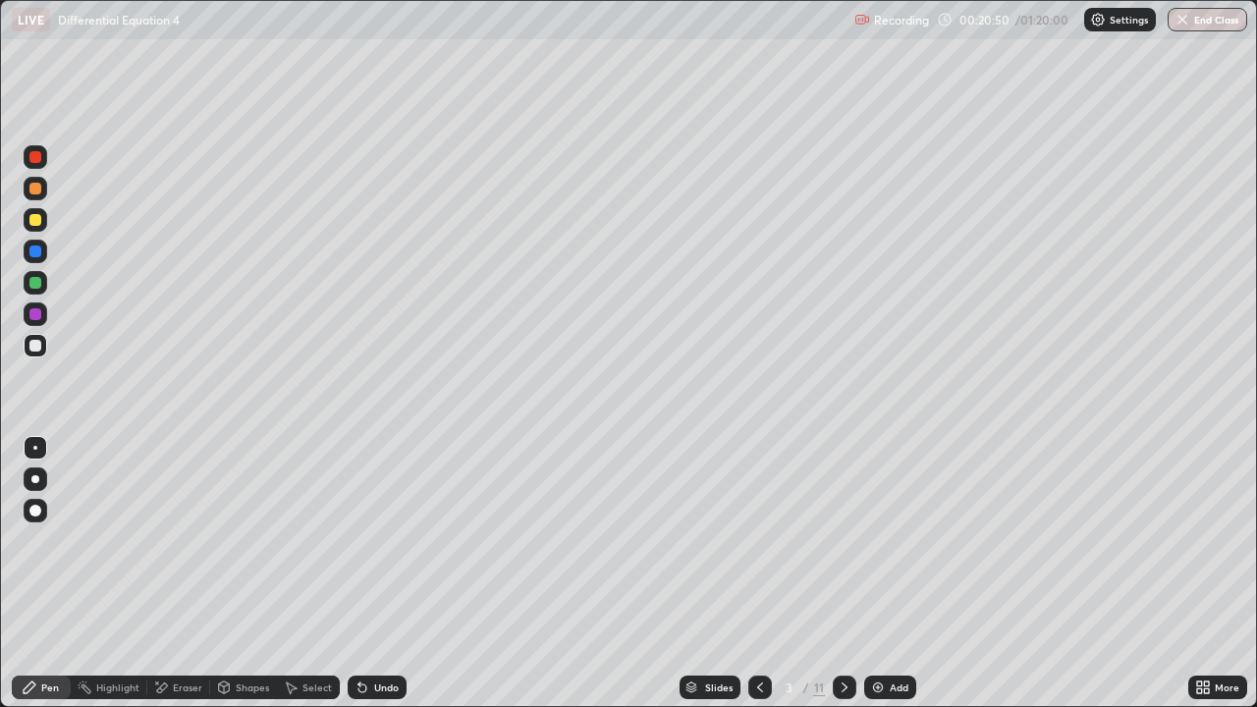
click at [842, 573] on icon at bounding box center [844, 687] width 6 height 10
click at [36, 220] on div at bounding box center [35, 220] width 12 height 12
click at [266, 573] on div "Shapes" at bounding box center [243, 687] width 67 height 24
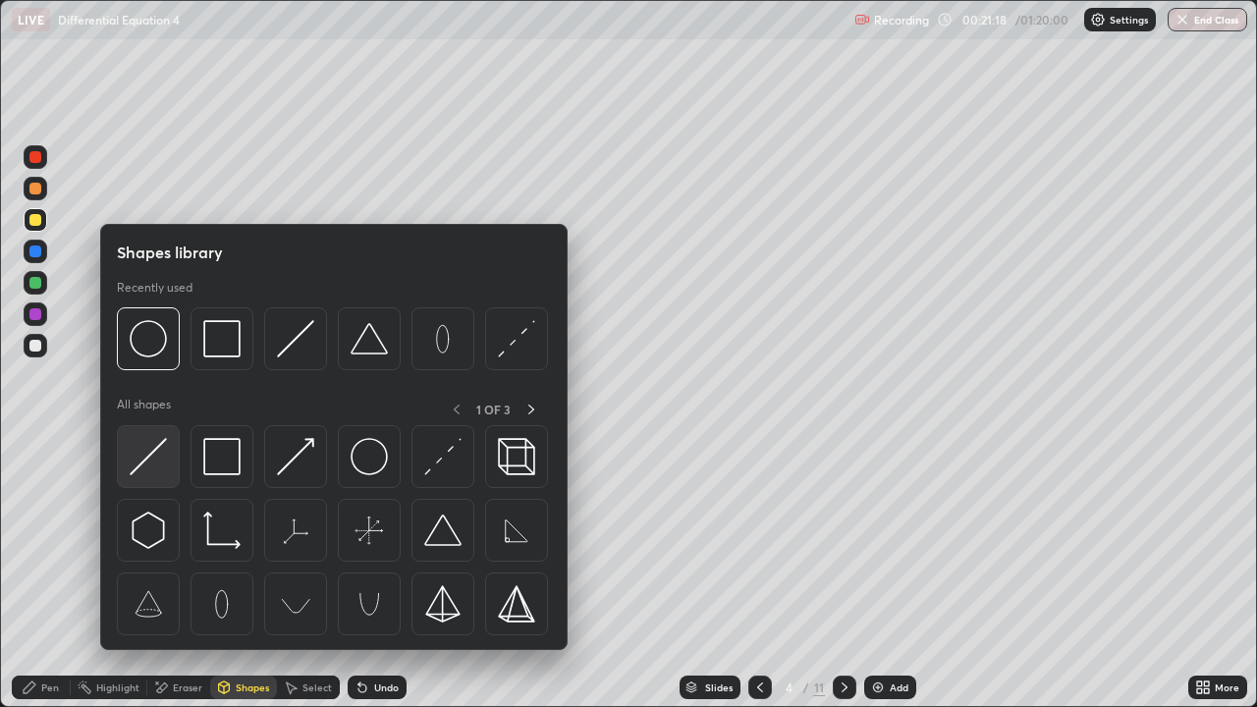
click at [154, 452] on img at bounding box center [148, 456] width 37 height 37
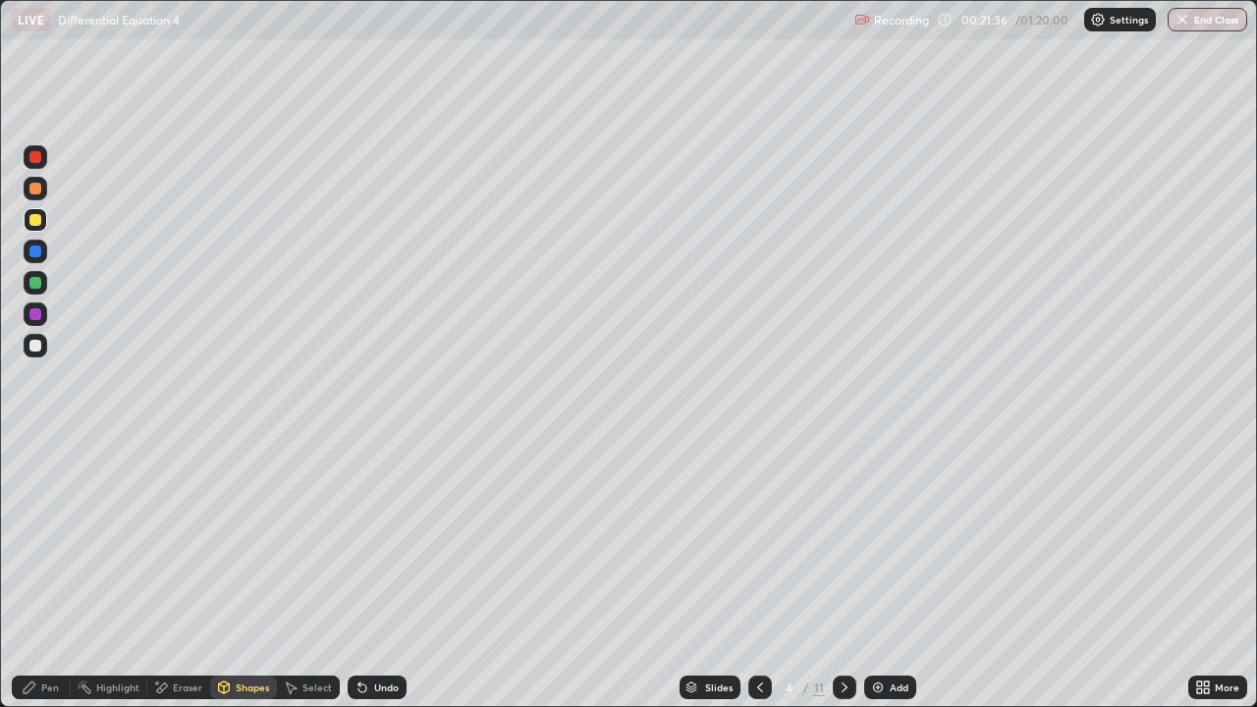
click at [259, 573] on div "Shapes" at bounding box center [252, 687] width 33 height 10
click at [39, 284] on div at bounding box center [35, 283] width 12 height 12
click at [50, 573] on div "Pen" at bounding box center [50, 687] width 18 height 10
click at [187, 573] on div "Eraser" at bounding box center [187, 687] width 29 height 10
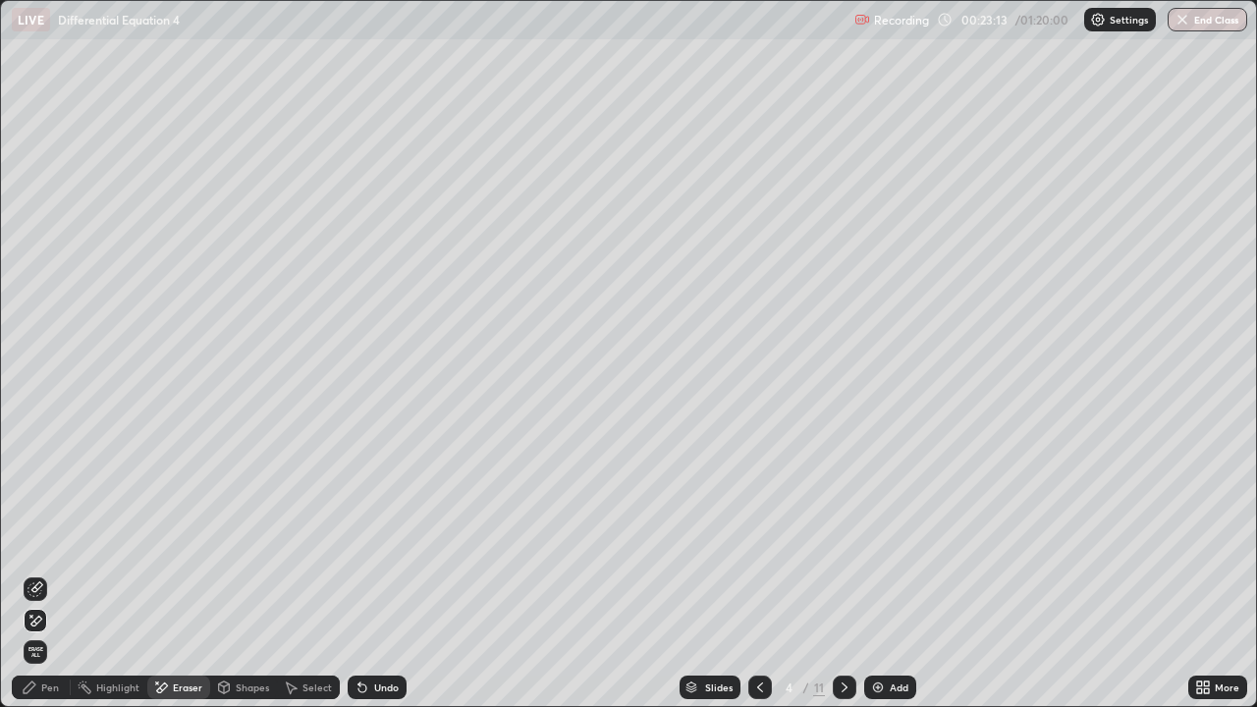
click at [46, 573] on div "Pen" at bounding box center [50, 687] width 18 height 10
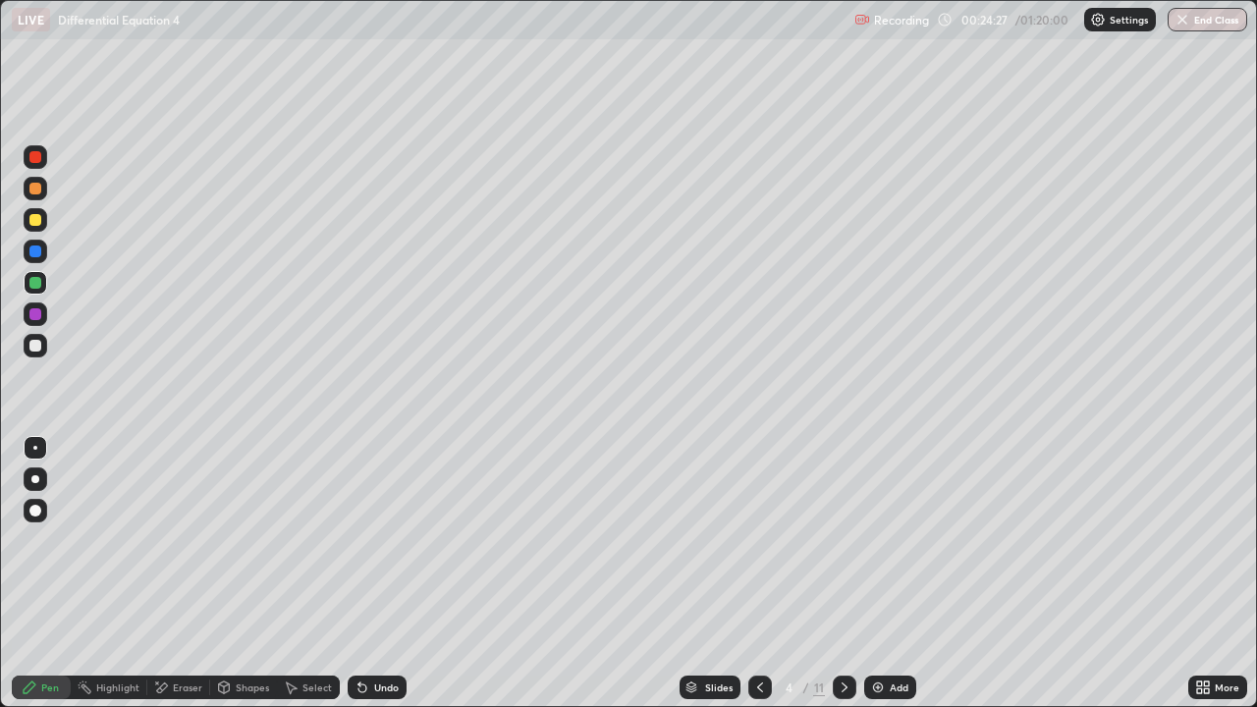
click at [37, 187] on div at bounding box center [35, 189] width 12 height 12
click at [164, 500] on button "Undo" at bounding box center [186, 511] width 57 height 24
click at [32, 222] on div at bounding box center [35, 220] width 12 height 12
click at [377, 573] on div "Undo" at bounding box center [386, 687] width 25 height 10
click at [383, 573] on div "Undo" at bounding box center [386, 687] width 25 height 10
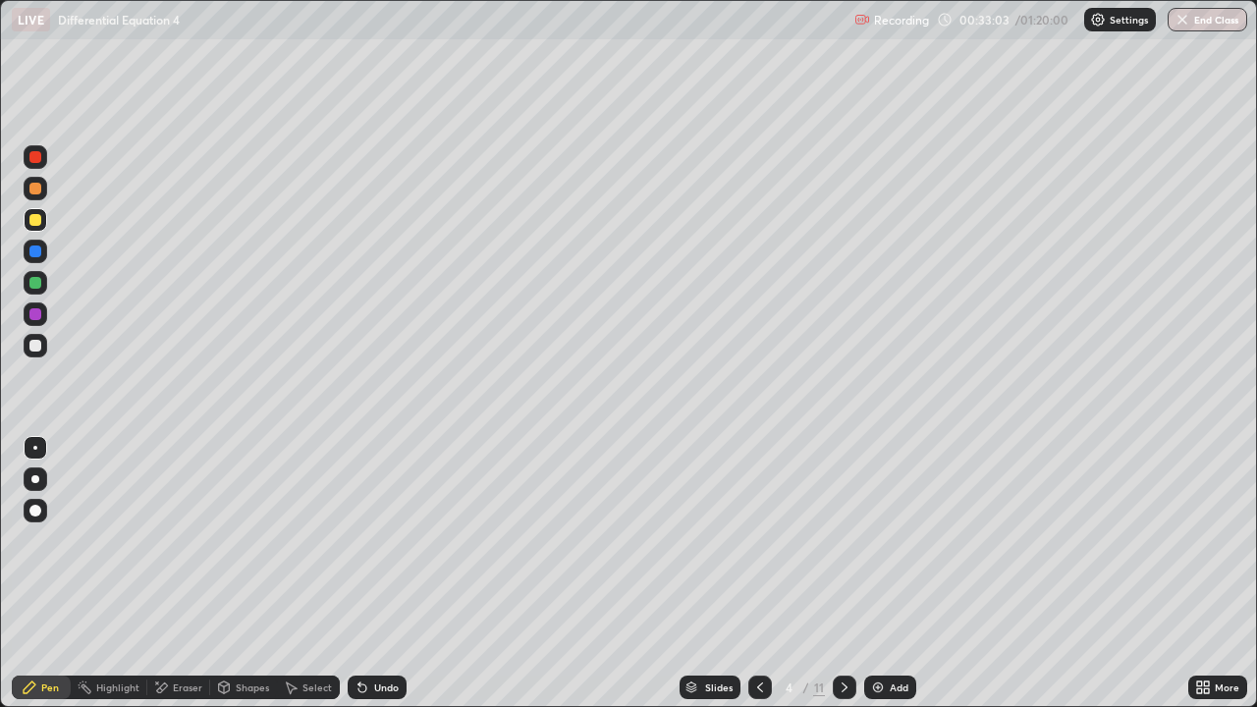
click at [386, 573] on div "Undo" at bounding box center [386, 687] width 25 height 10
click at [391, 573] on div "Undo" at bounding box center [377, 687] width 59 height 24
click at [381, 573] on div "Undo" at bounding box center [386, 687] width 25 height 10
click at [380, 573] on div "Undo" at bounding box center [386, 687] width 25 height 10
click at [40, 348] on div at bounding box center [35, 346] width 12 height 12
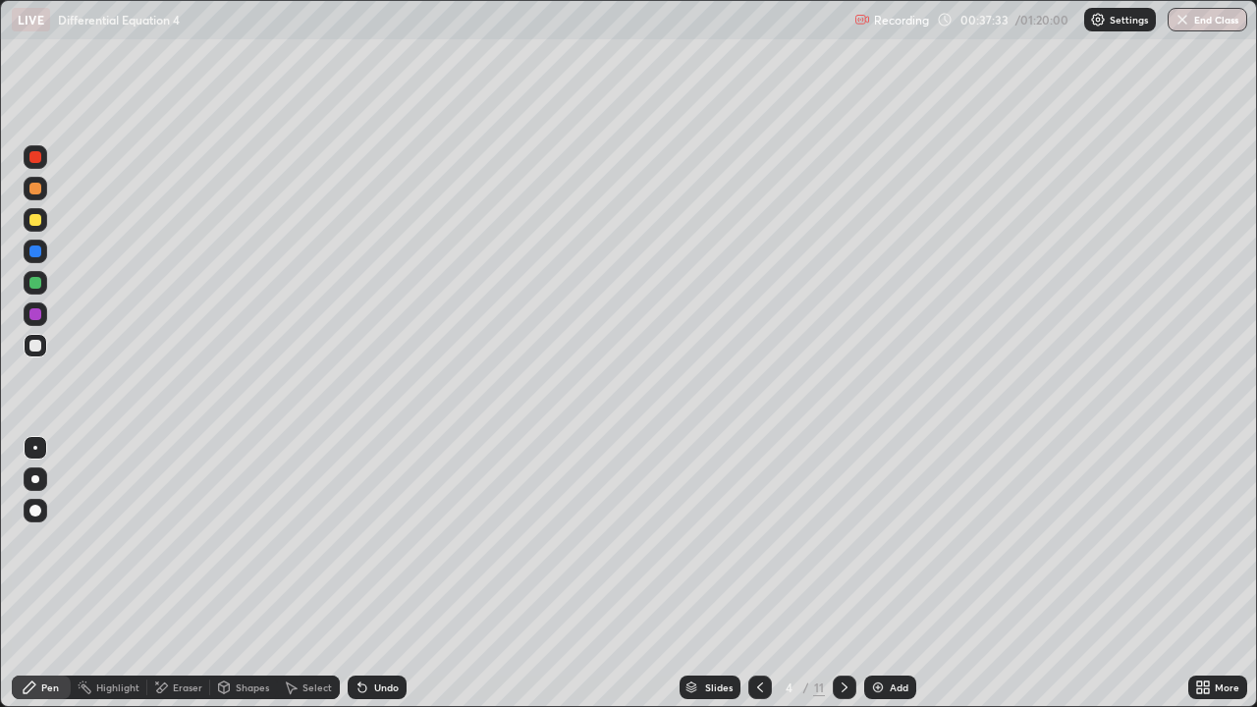
click at [38, 349] on div at bounding box center [35, 346] width 12 height 12
click at [187, 573] on div "Eraser" at bounding box center [178, 687] width 63 height 24
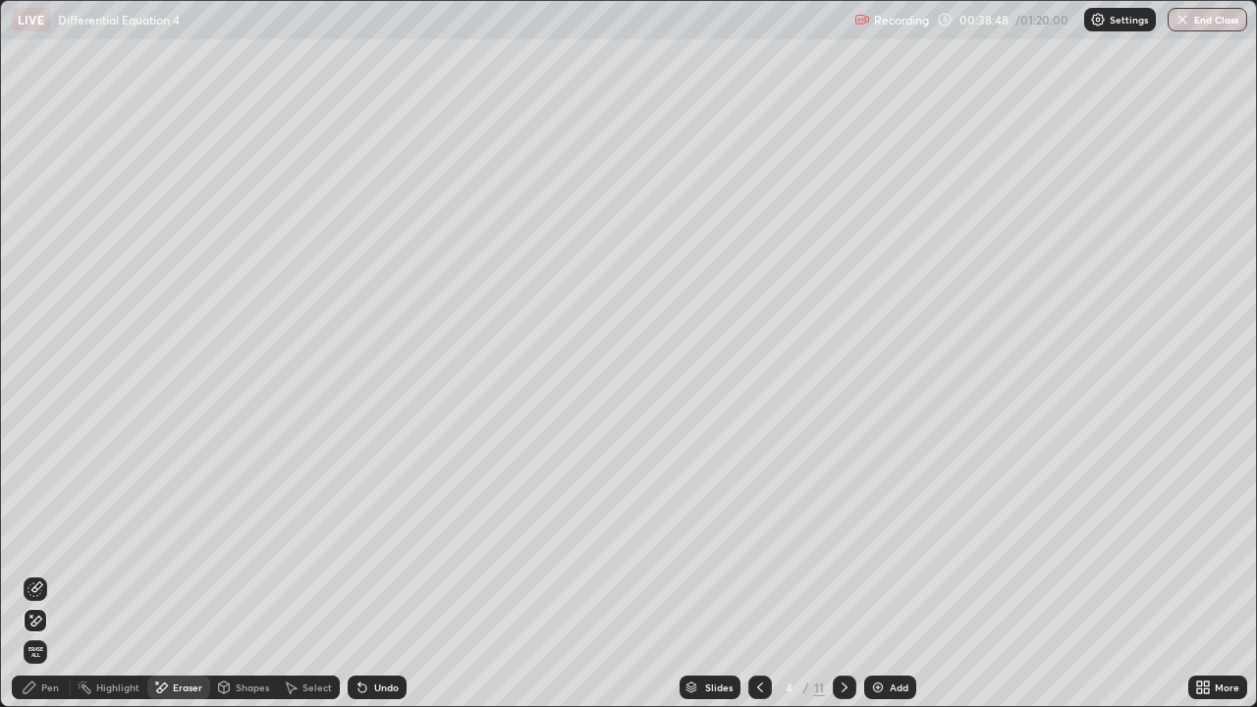
click at [50, 573] on div "Pen" at bounding box center [50, 687] width 18 height 10
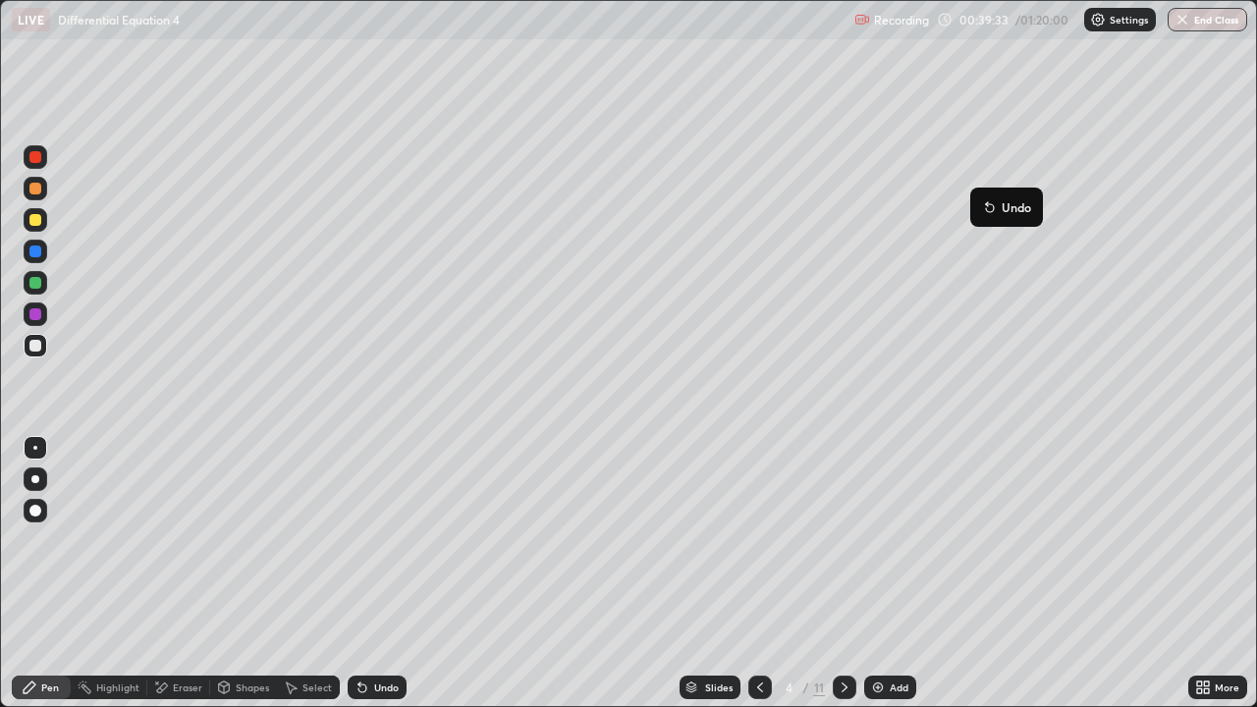
click at [982, 198] on button "Undo" at bounding box center [1006, 207] width 57 height 24
click at [34, 283] on div at bounding box center [35, 283] width 12 height 12
click at [34, 280] on div at bounding box center [35, 283] width 12 height 12
click at [842, 573] on icon at bounding box center [844, 687] width 16 height 16
click at [36, 219] on div at bounding box center [35, 220] width 12 height 12
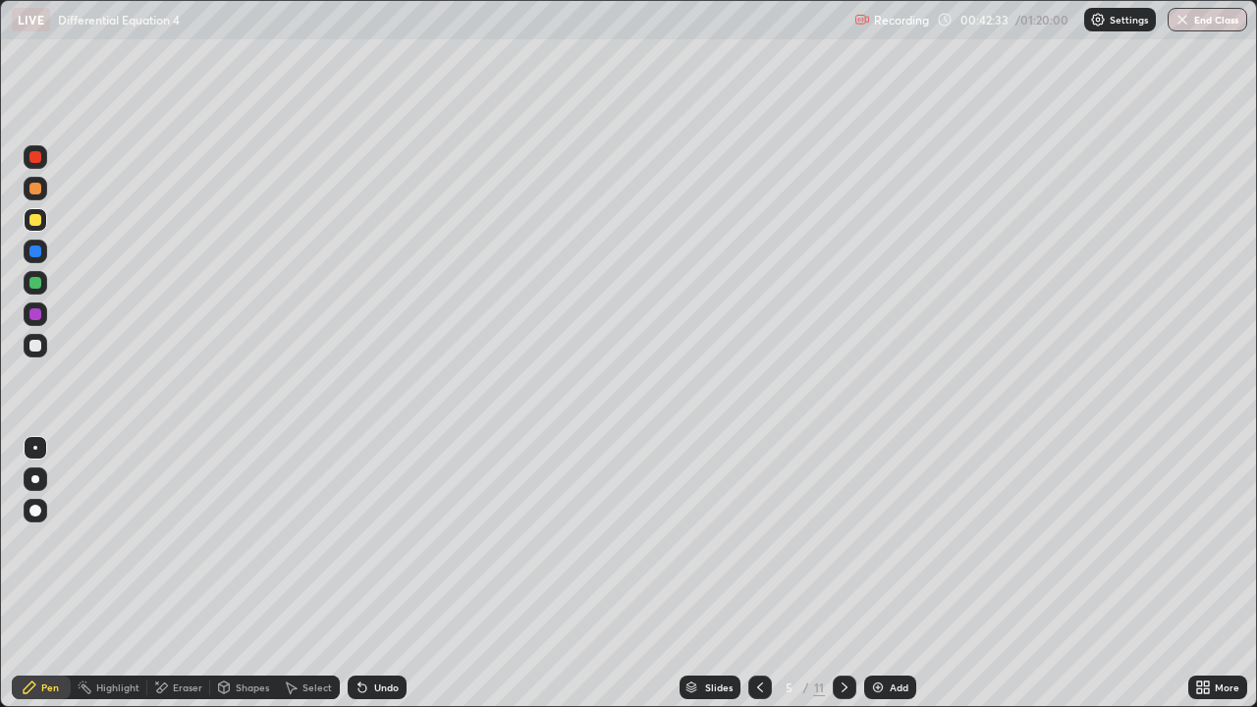
click at [36, 189] on div at bounding box center [35, 189] width 12 height 12
click at [758, 573] on icon at bounding box center [760, 687] width 16 height 16
click at [842, 573] on icon at bounding box center [844, 687] width 16 height 16
click at [379, 573] on div "Undo" at bounding box center [386, 687] width 25 height 10
click at [374, 573] on div "Undo" at bounding box center [386, 687] width 25 height 10
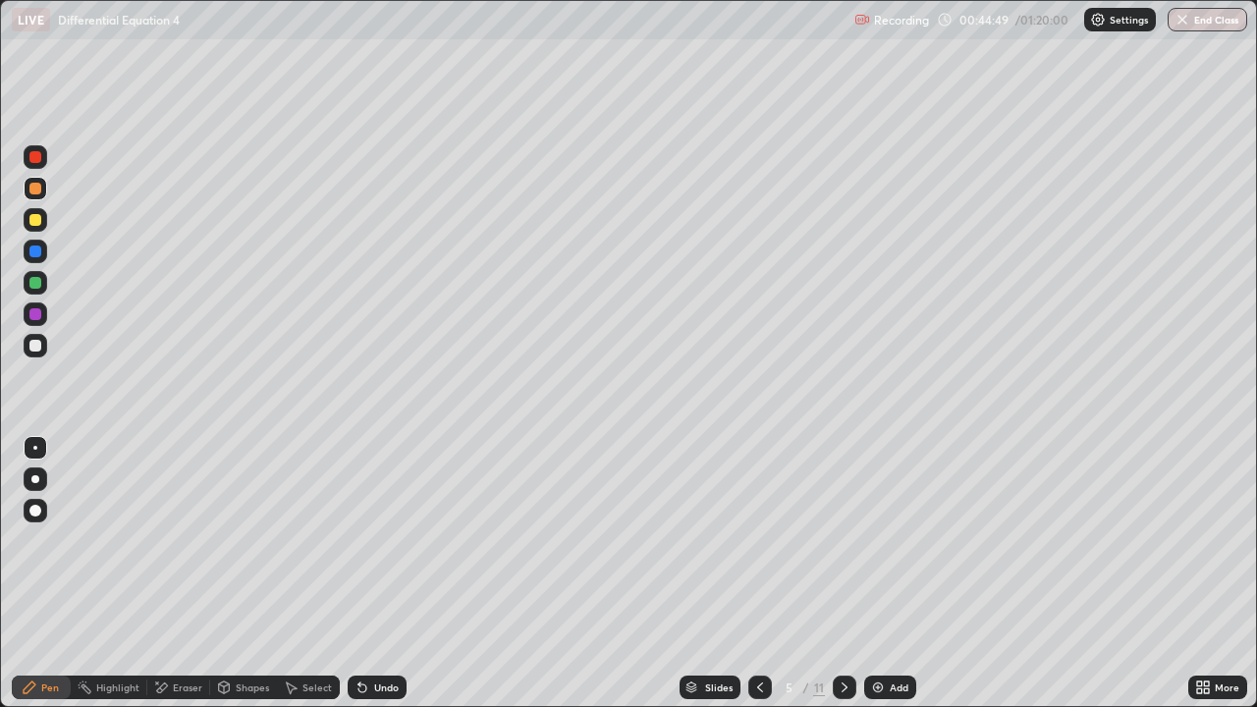
click at [374, 573] on div "Undo" at bounding box center [386, 687] width 25 height 10
click at [370, 573] on div "Undo" at bounding box center [377, 687] width 59 height 24
click at [369, 573] on div "Undo" at bounding box center [377, 687] width 59 height 24
click at [368, 573] on div "Undo" at bounding box center [377, 687] width 59 height 24
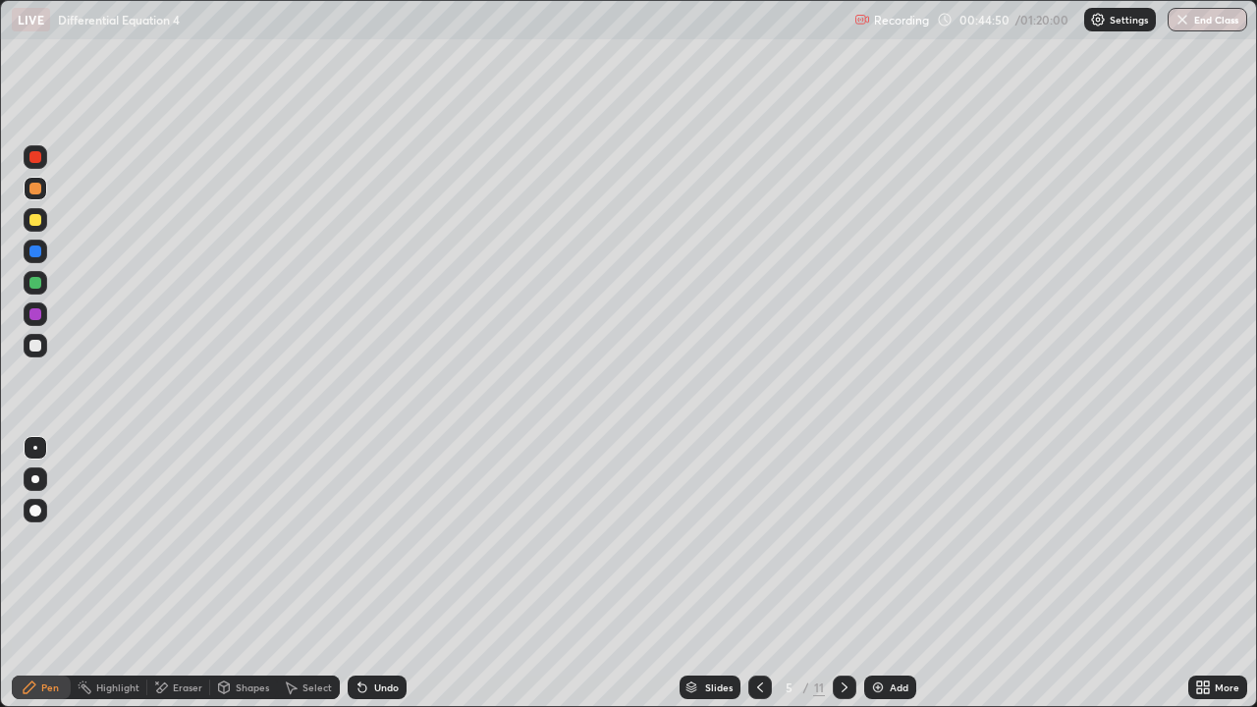
click at [366, 573] on div "Undo" at bounding box center [377, 687] width 59 height 24
click at [365, 573] on div "Undo" at bounding box center [377, 687] width 59 height 24
click at [364, 573] on div "Undo" at bounding box center [377, 687] width 59 height 24
click at [358, 573] on icon at bounding box center [359, 683] width 2 height 2
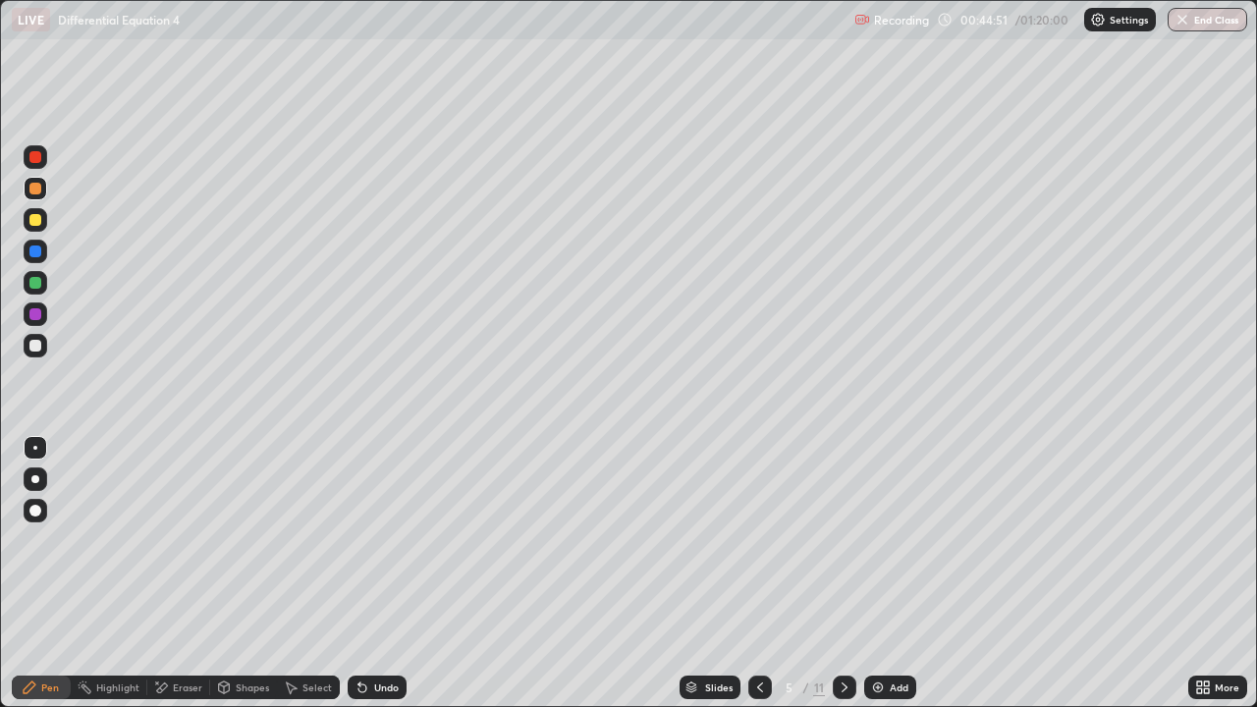
click at [359, 573] on icon at bounding box center [362, 687] width 16 height 16
click at [355, 573] on div "Undo" at bounding box center [377, 687] width 59 height 24
click at [36, 221] on div at bounding box center [35, 220] width 12 height 12
click at [39, 288] on div at bounding box center [35, 283] width 12 height 12
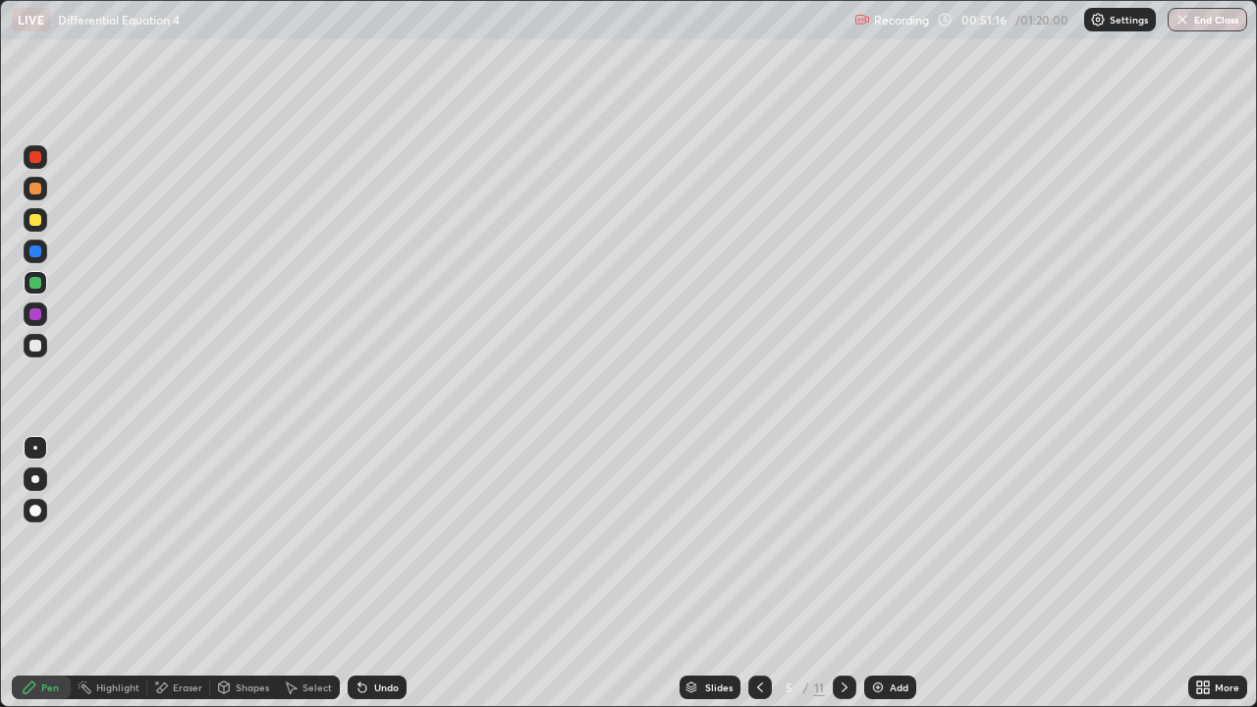
click at [758, 573] on icon at bounding box center [760, 687] width 16 height 16
click at [833, 573] on div at bounding box center [844, 687] width 24 height 24
click at [840, 573] on icon at bounding box center [844, 687] width 16 height 16
click at [37, 223] on div at bounding box center [35, 220] width 12 height 12
click at [37, 190] on div at bounding box center [35, 189] width 12 height 12
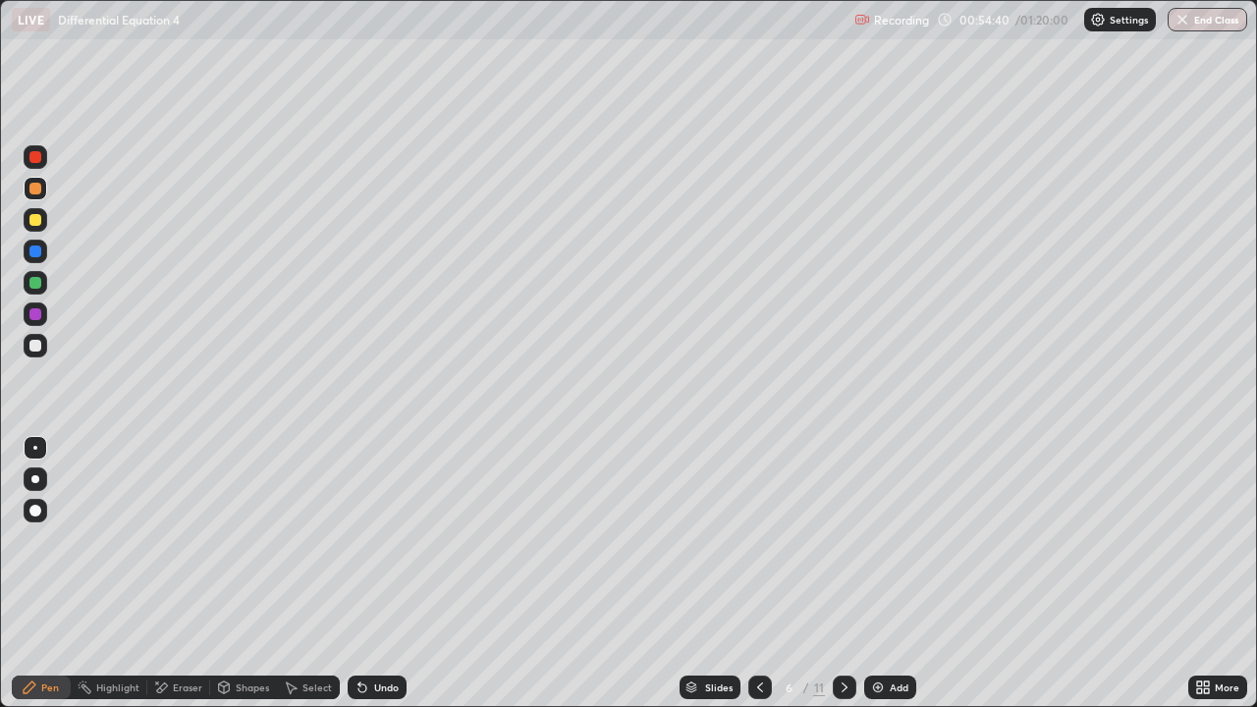
click at [187, 573] on div "Eraser" at bounding box center [187, 687] width 29 height 10
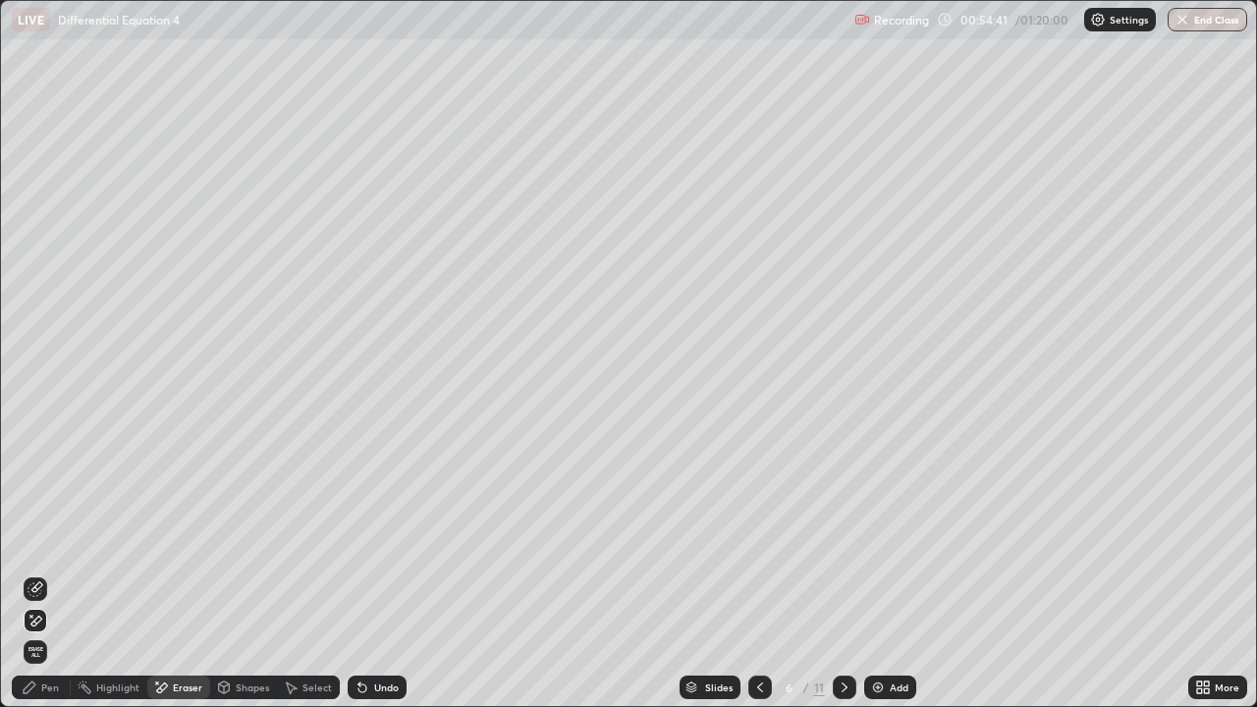
click at [383, 573] on div "Undo" at bounding box center [386, 687] width 25 height 10
click at [55, 573] on div "Pen" at bounding box center [50, 687] width 18 height 10
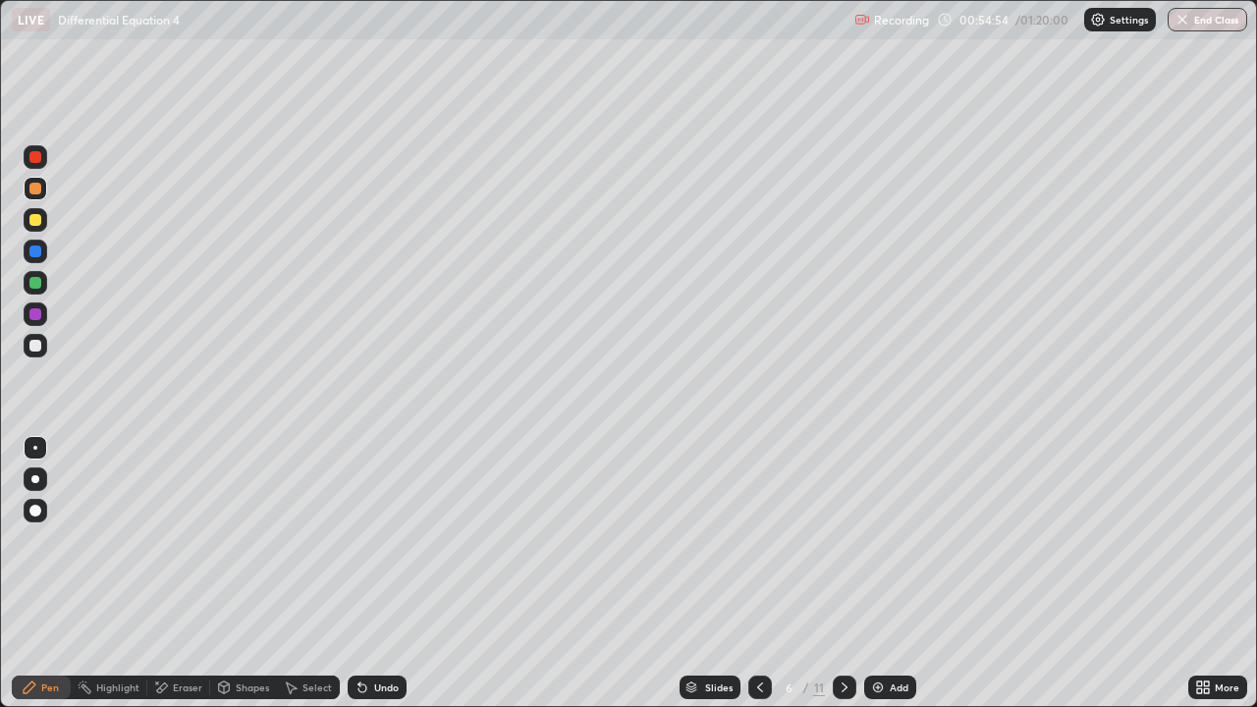
click at [38, 346] on div at bounding box center [35, 346] width 12 height 12
click at [184, 573] on div "Eraser" at bounding box center [187, 687] width 29 height 10
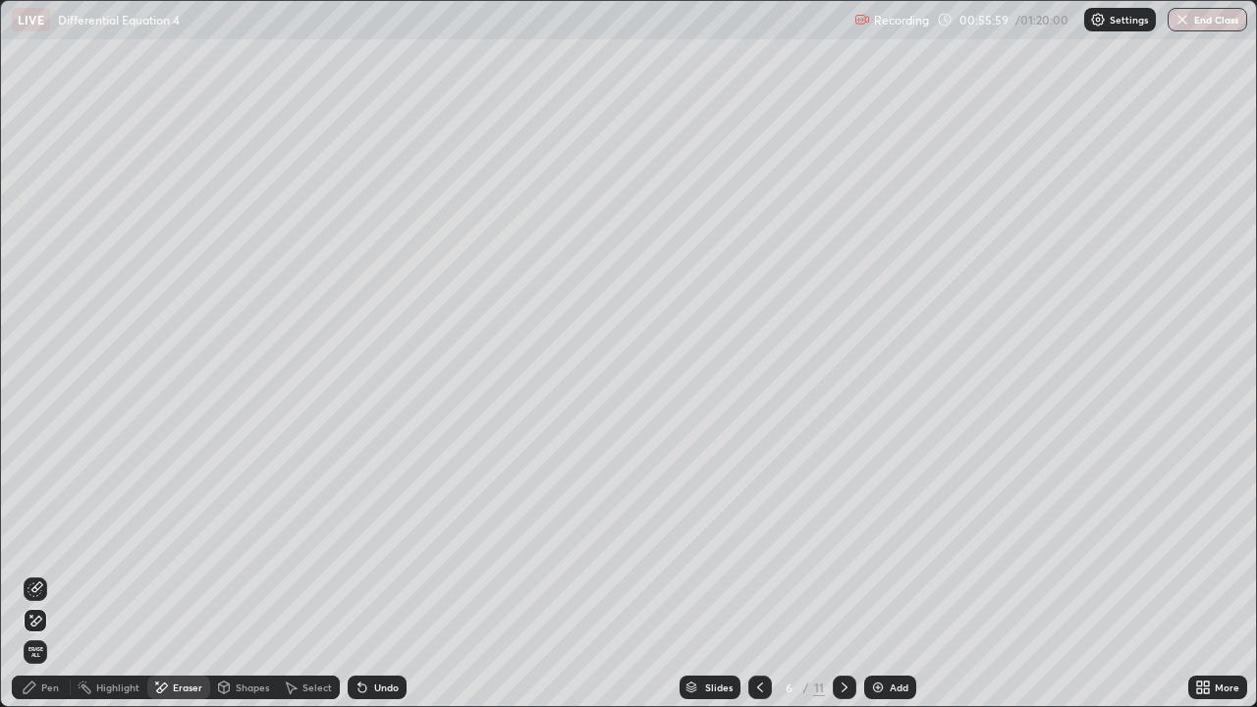
click at [37, 573] on icon at bounding box center [35, 589] width 16 height 16
click at [52, 573] on div "Pen" at bounding box center [50, 687] width 18 height 10
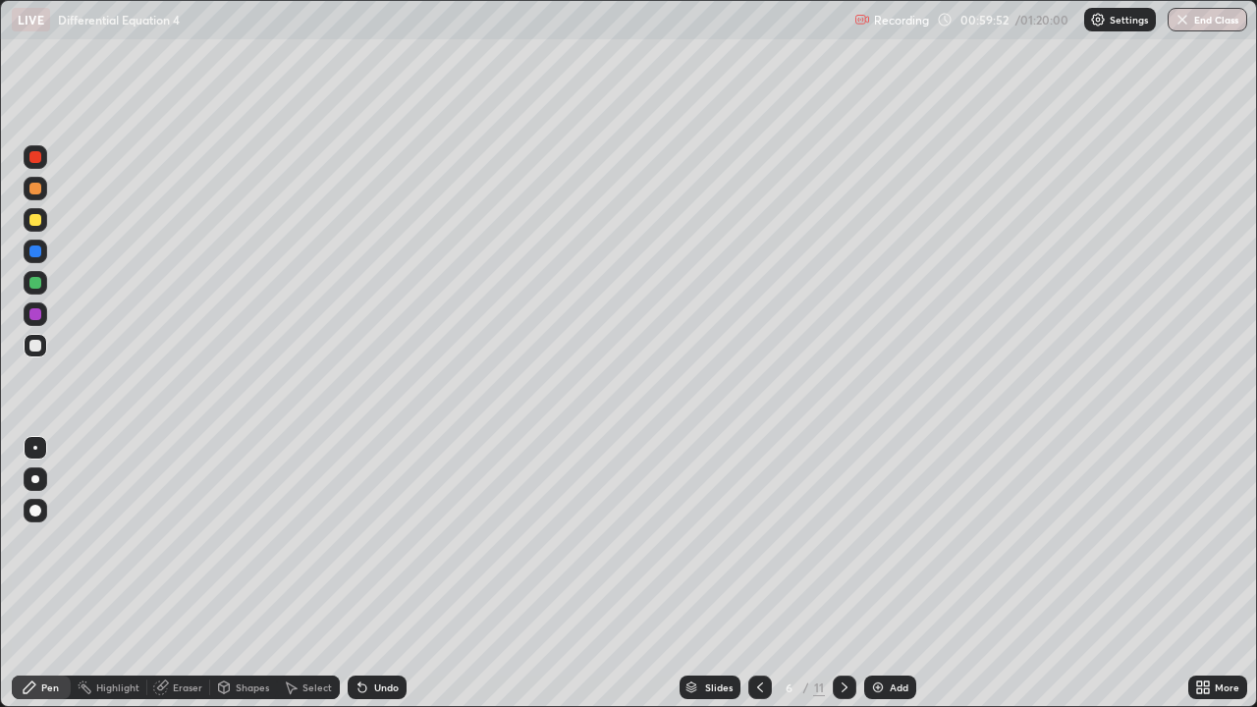
click at [194, 573] on div "Eraser" at bounding box center [187, 687] width 29 height 10
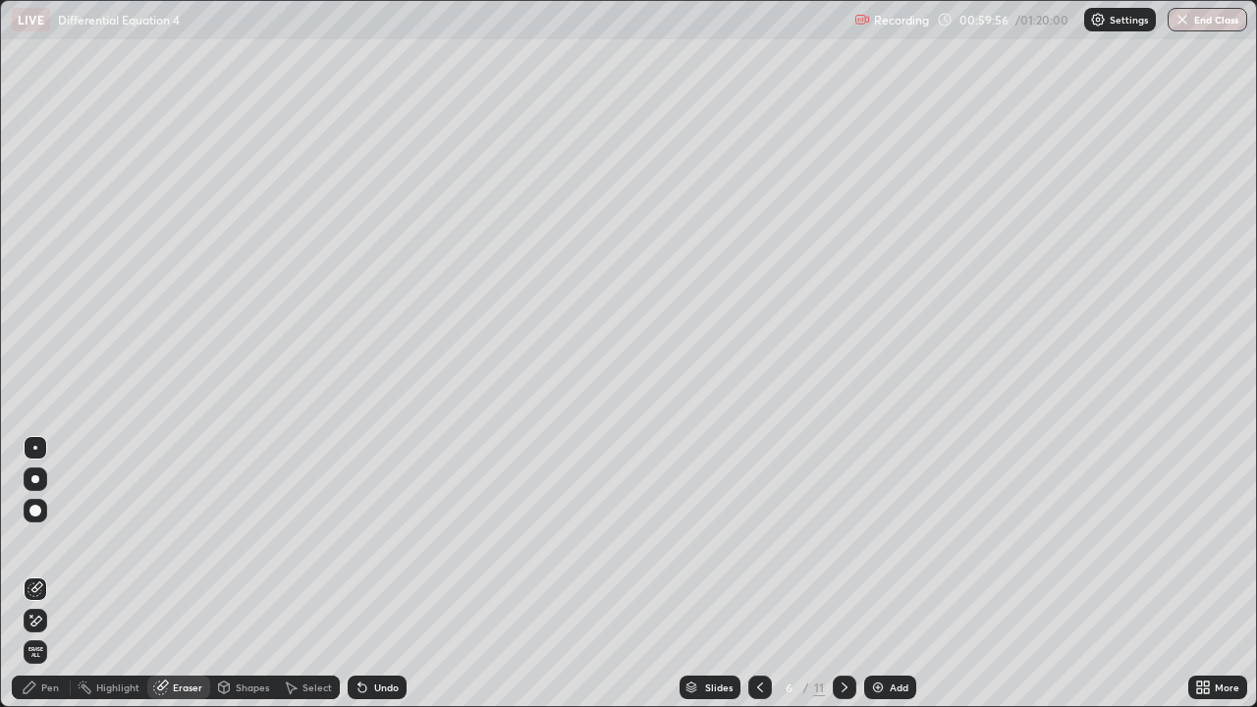
click at [55, 573] on div "Pen" at bounding box center [50, 687] width 18 height 10
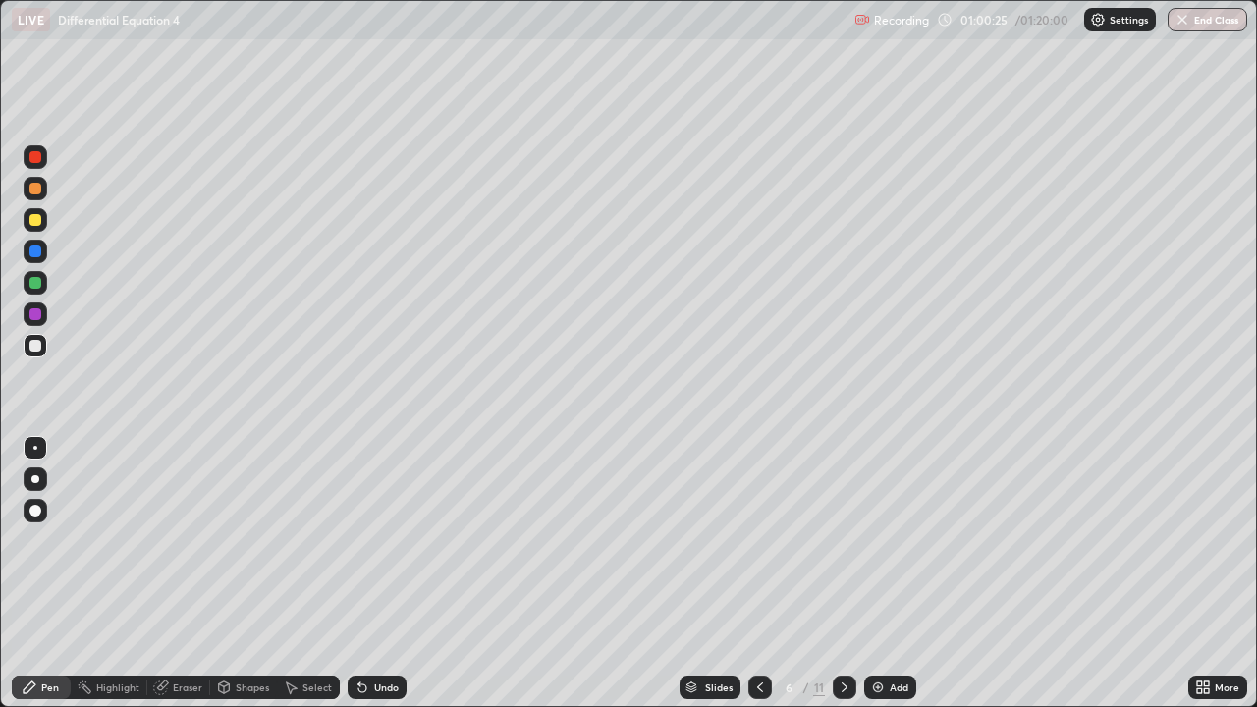
click at [34, 286] on div at bounding box center [35, 283] width 12 height 12
click at [845, 573] on div at bounding box center [844, 687] width 24 height 24
click at [38, 223] on div at bounding box center [35, 220] width 12 height 12
click at [39, 193] on div at bounding box center [36, 189] width 24 height 24
click at [35, 345] on div at bounding box center [35, 346] width 12 height 12
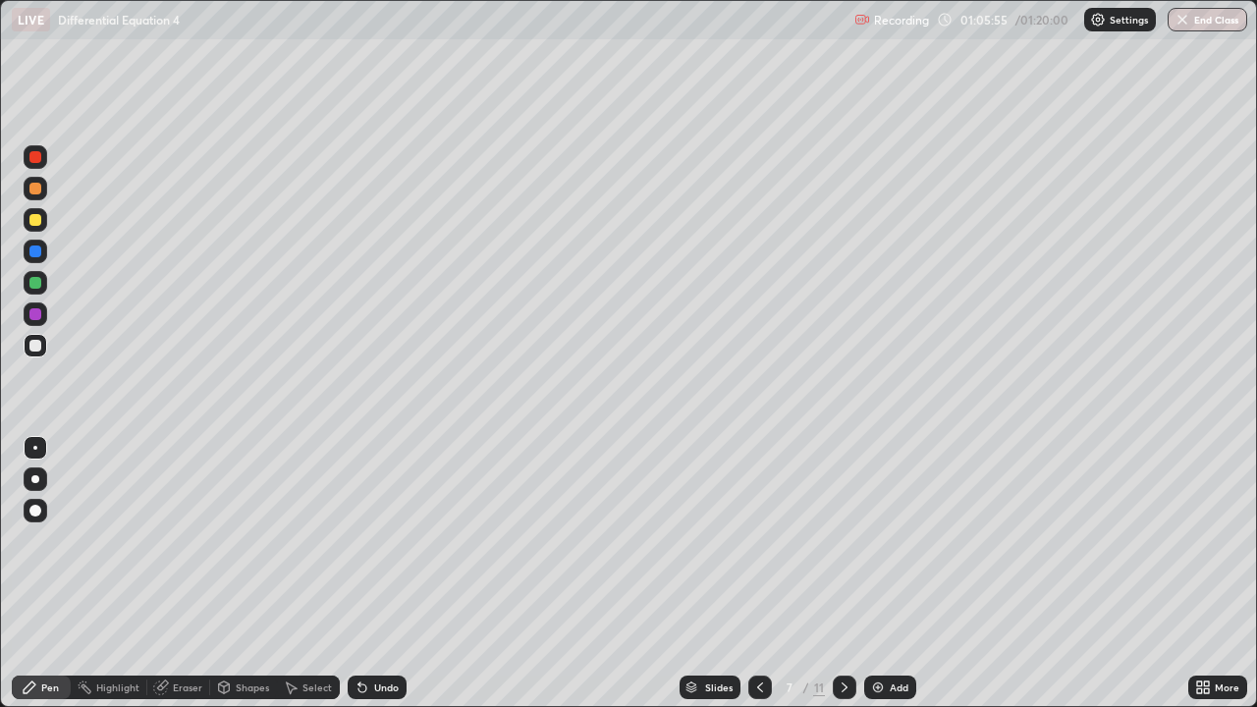
click at [35, 284] on div at bounding box center [35, 283] width 12 height 12
click at [263, 573] on div "Shapes" at bounding box center [252, 687] width 33 height 10
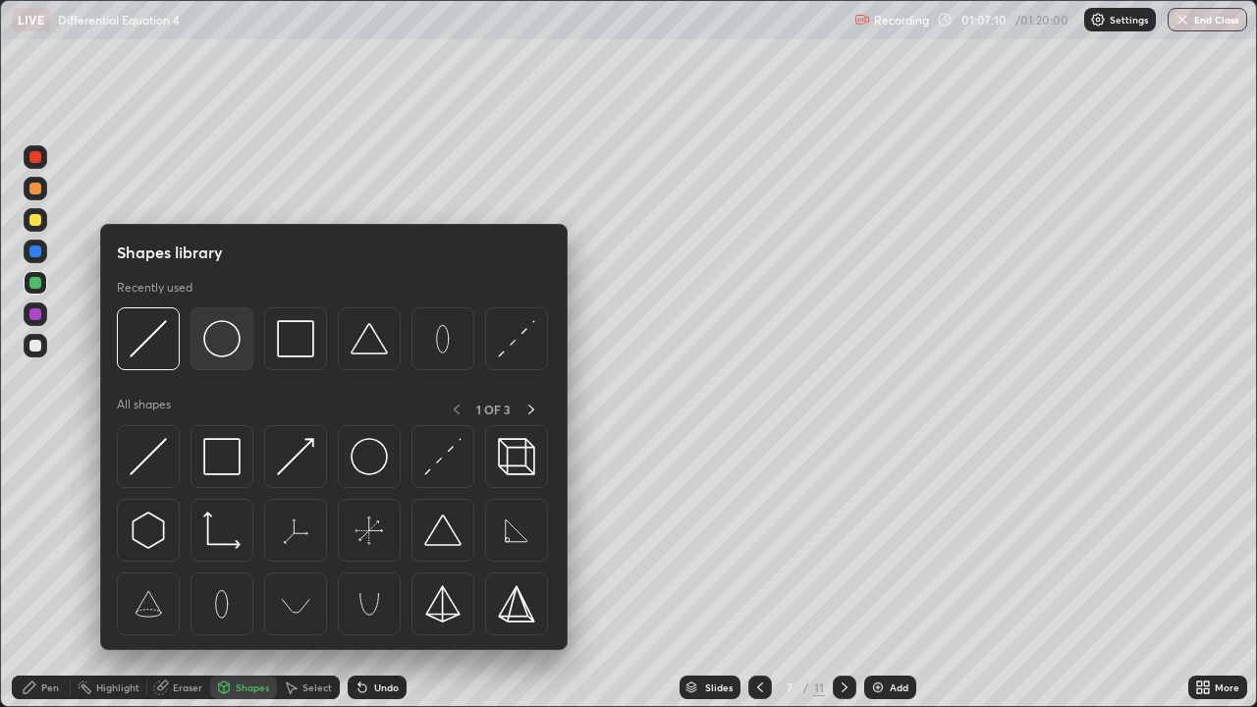
click at [231, 356] on img at bounding box center [221, 338] width 37 height 37
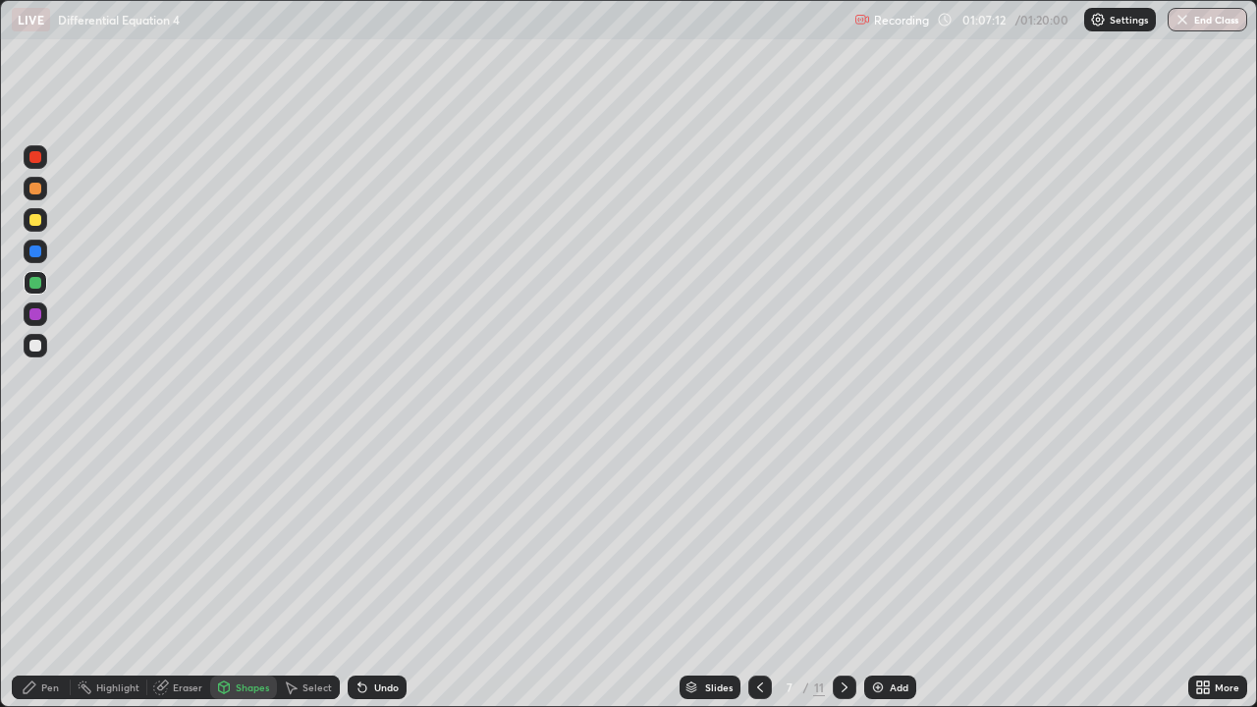
click at [239, 573] on div "Shapes" at bounding box center [252, 687] width 33 height 10
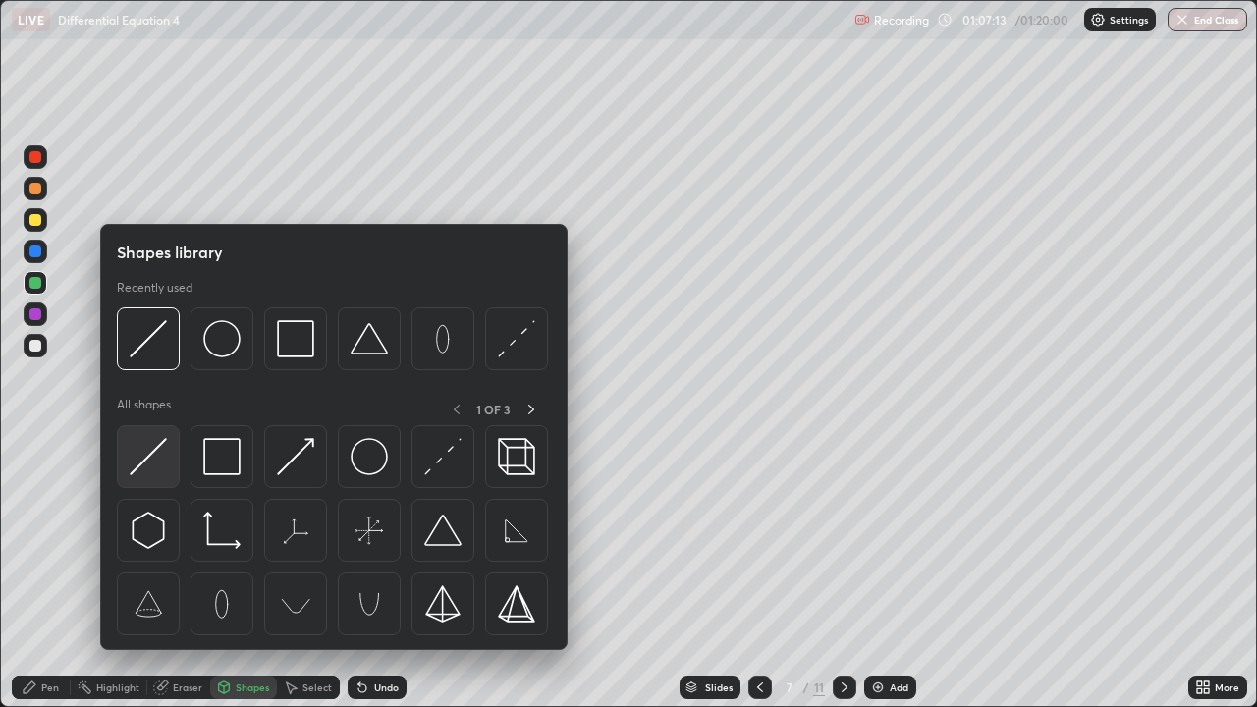
click at [150, 458] on img at bounding box center [148, 456] width 37 height 37
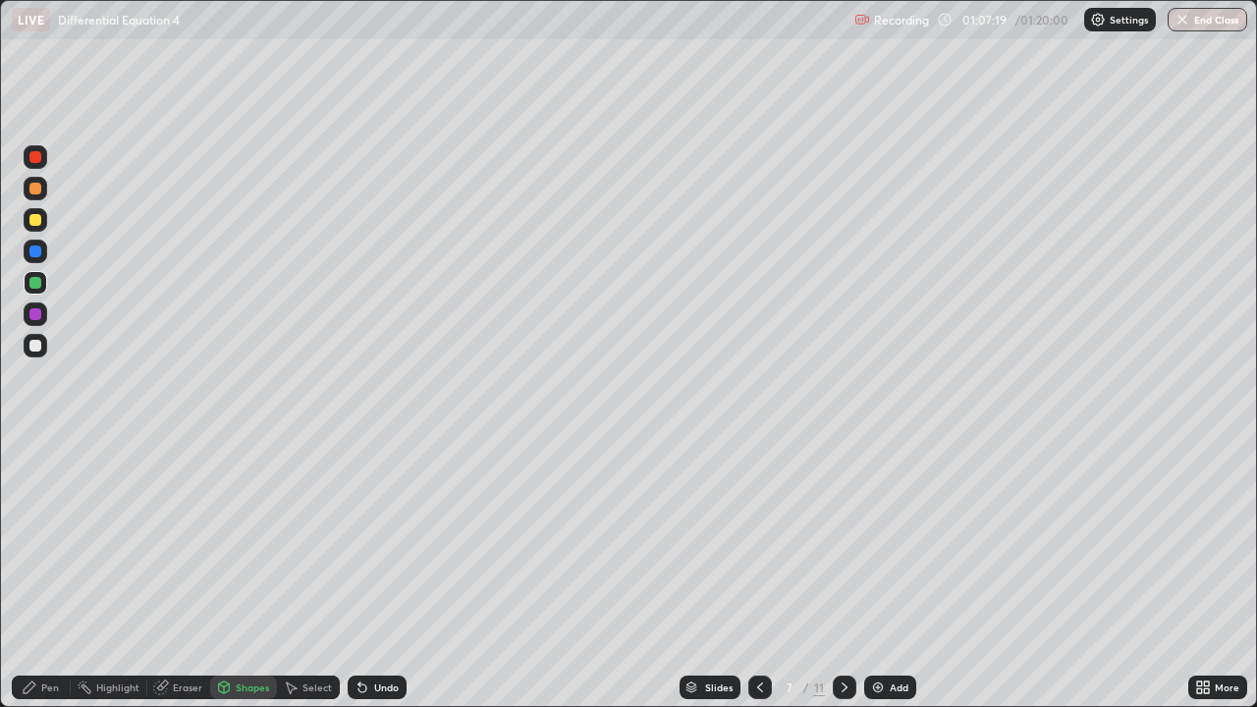
click at [41, 573] on div "Pen" at bounding box center [50, 687] width 18 height 10
click at [35, 221] on div at bounding box center [35, 220] width 12 height 12
click at [374, 573] on div "Undo" at bounding box center [386, 687] width 25 height 10
click at [241, 573] on div "Shapes" at bounding box center [252, 687] width 33 height 10
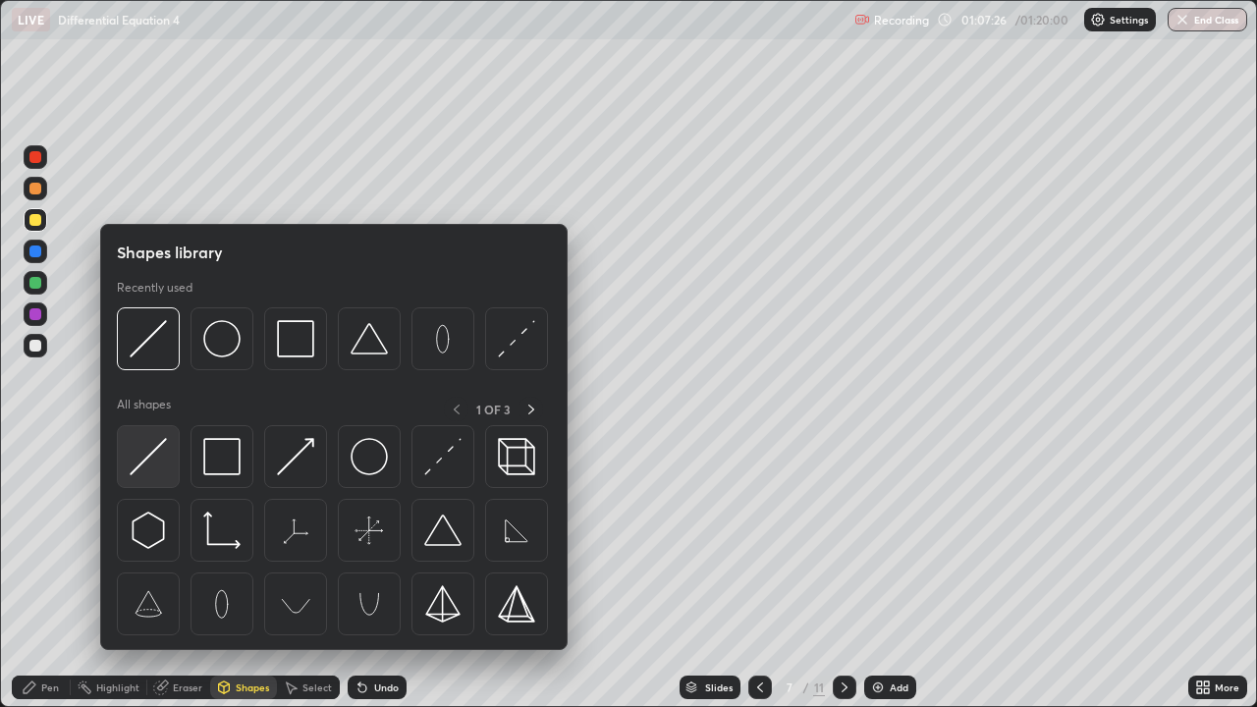
click at [153, 456] on img at bounding box center [148, 456] width 37 height 37
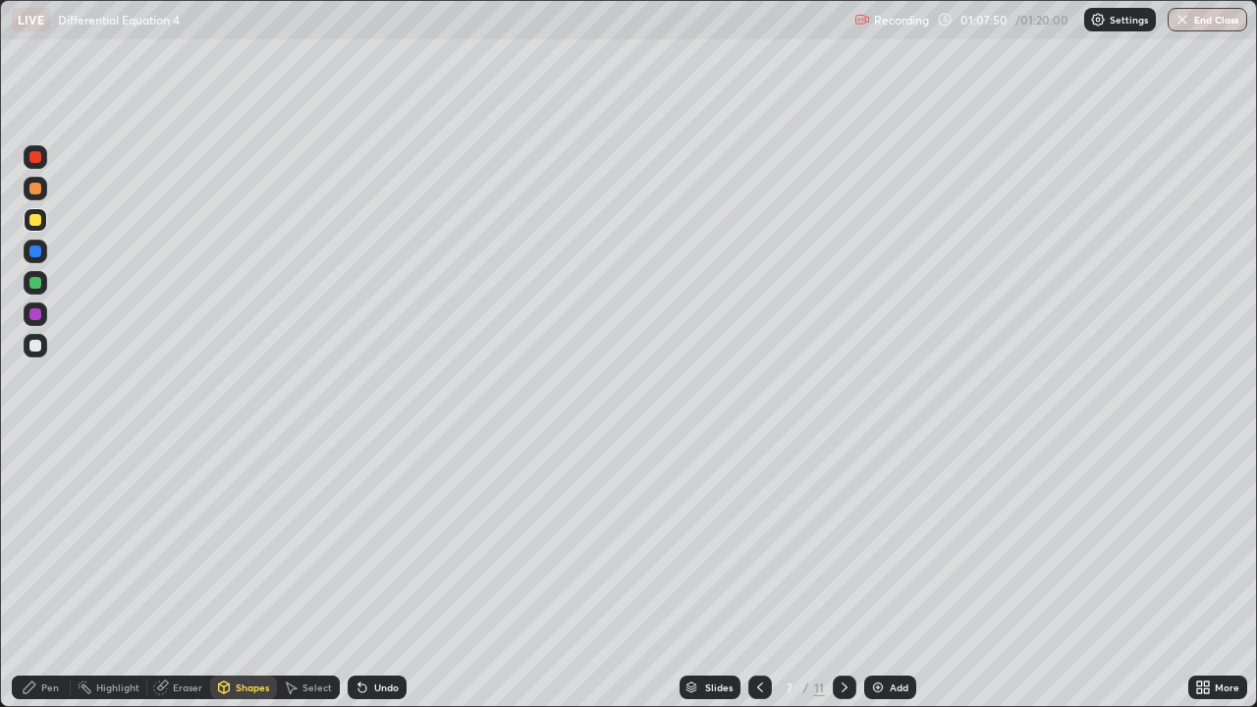
click at [242, 573] on div "Shapes" at bounding box center [252, 687] width 33 height 10
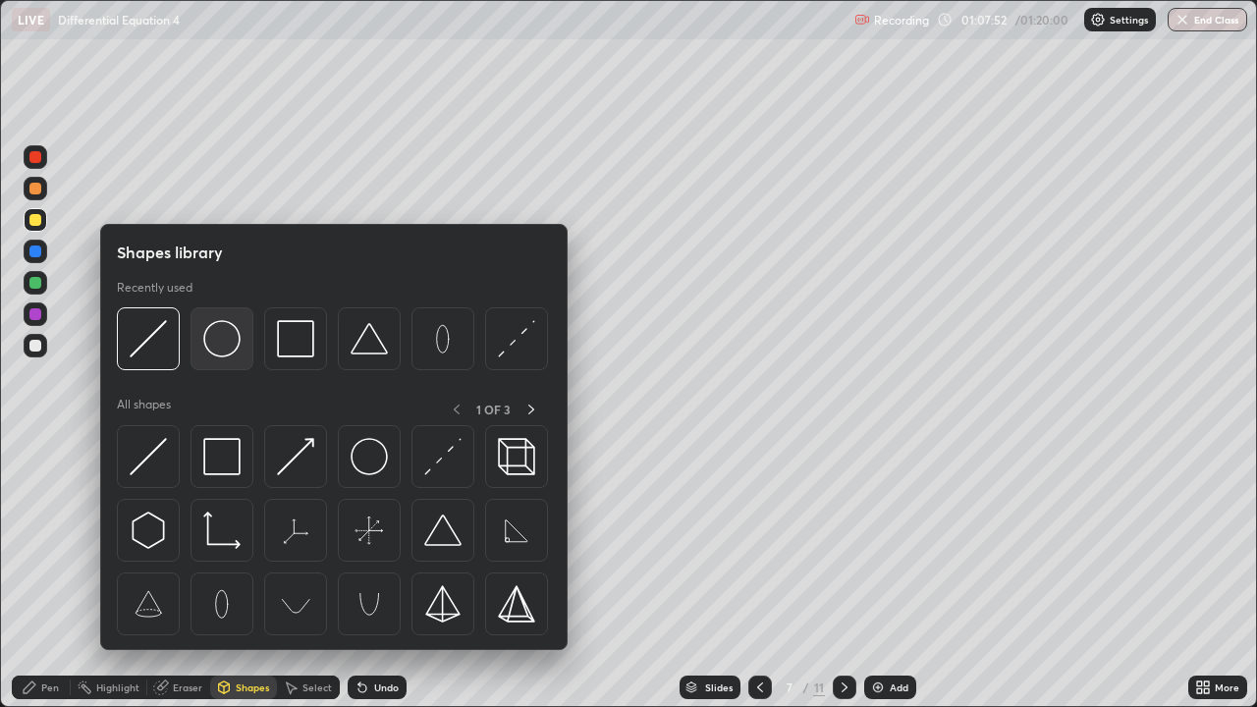
click at [219, 354] on img at bounding box center [221, 338] width 37 height 37
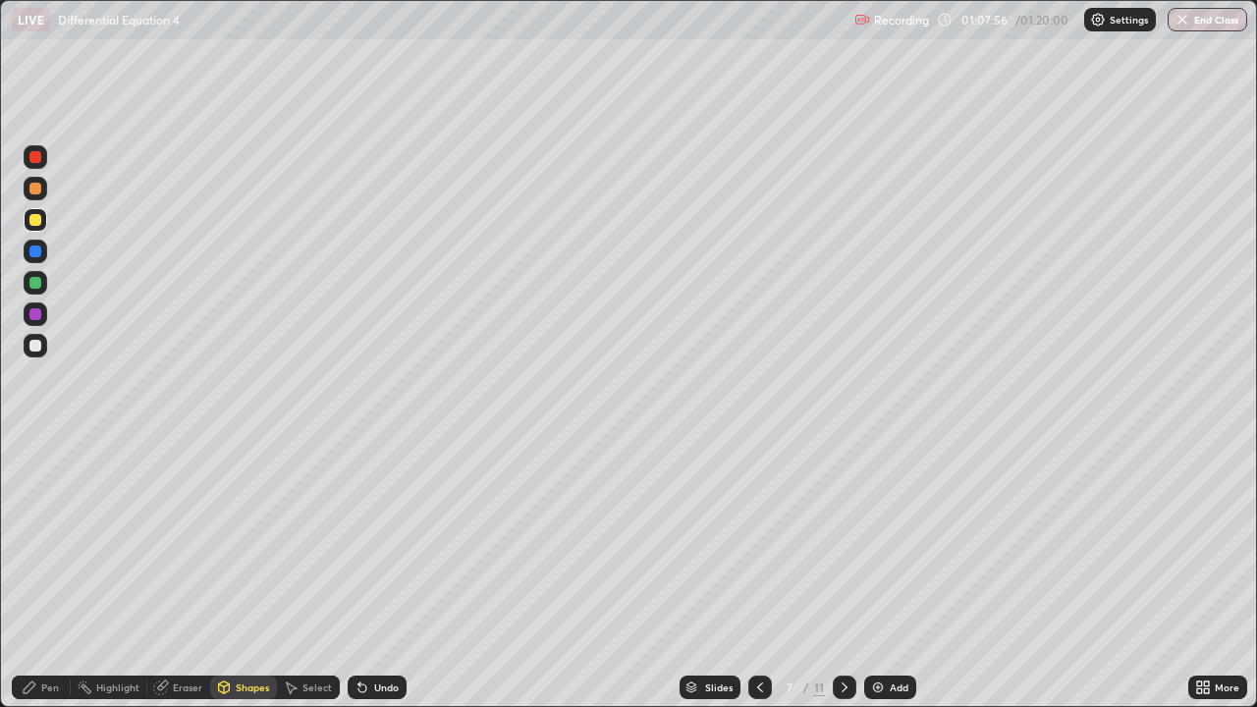
click at [359, 573] on icon at bounding box center [362, 688] width 8 height 8
click at [35, 284] on div at bounding box center [35, 283] width 12 height 12
click at [37, 185] on div at bounding box center [35, 189] width 12 height 12
click at [47, 573] on div "Pen" at bounding box center [50, 687] width 18 height 10
click at [34, 283] on div at bounding box center [35, 283] width 12 height 12
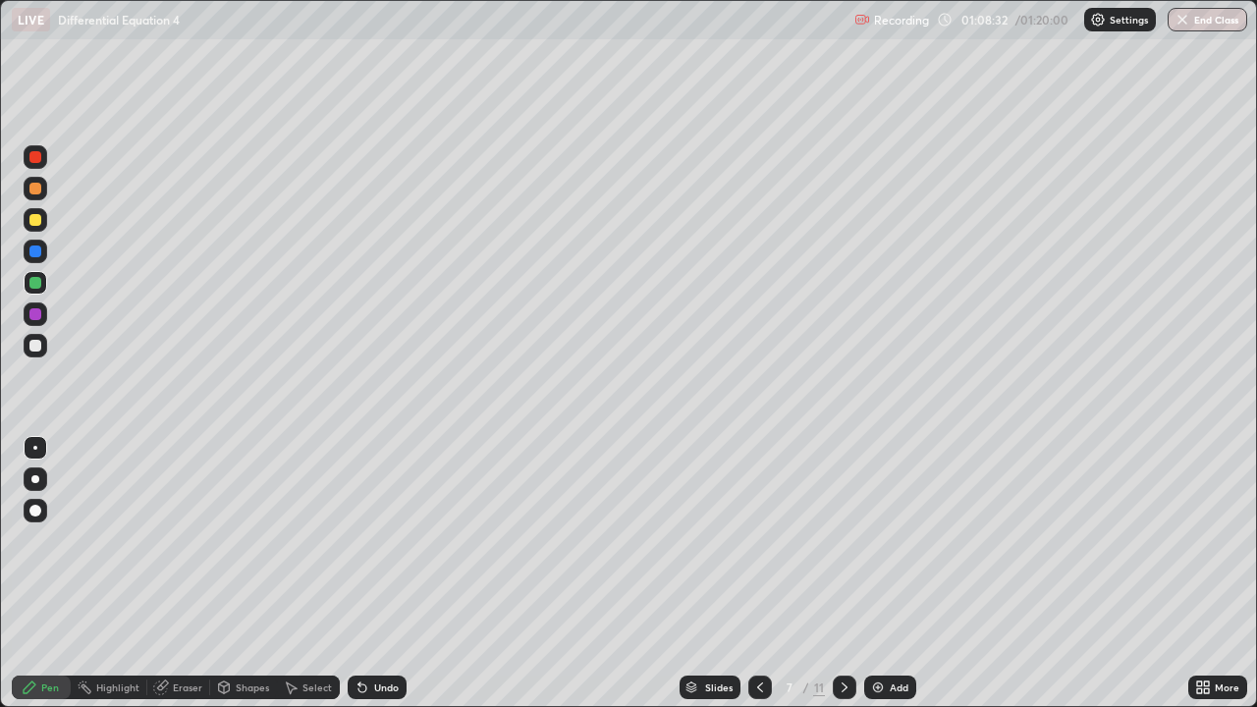
click at [35, 158] on div at bounding box center [35, 157] width 12 height 12
click at [264, 573] on div "Shapes" at bounding box center [252, 687] width 33 height 10
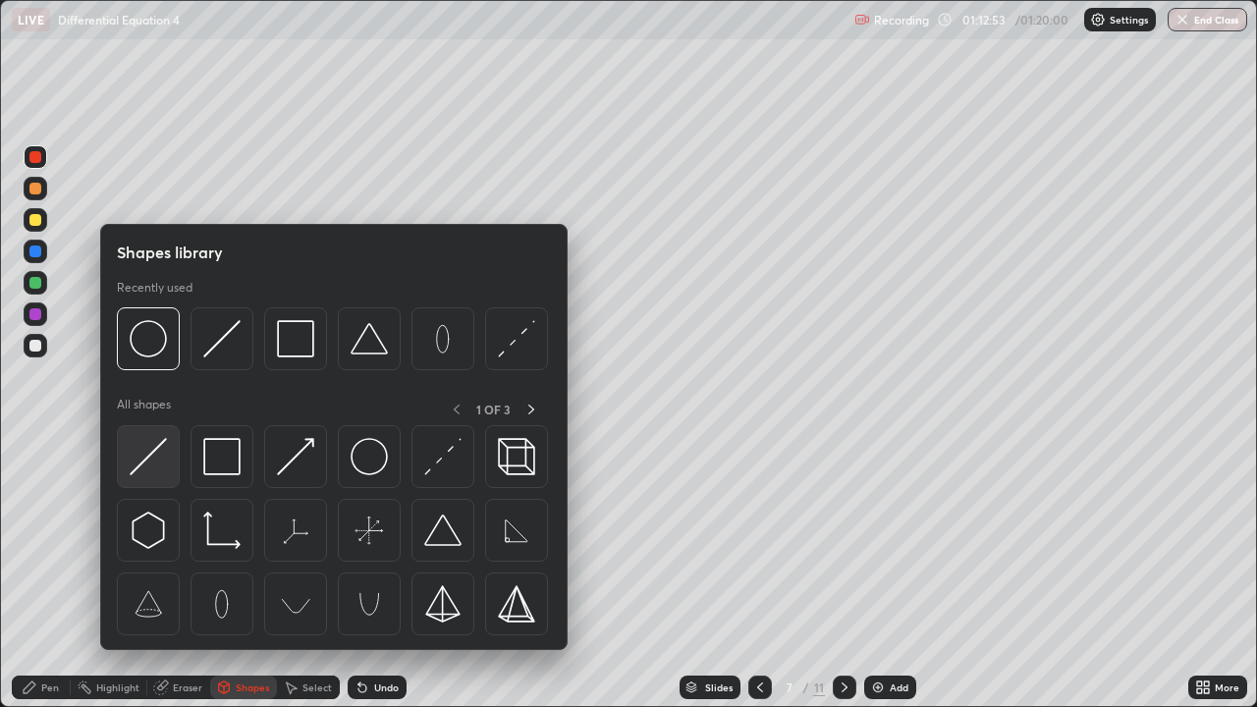
click at [140, 458] on img at bounding box center [148, 456] width 37 height 37
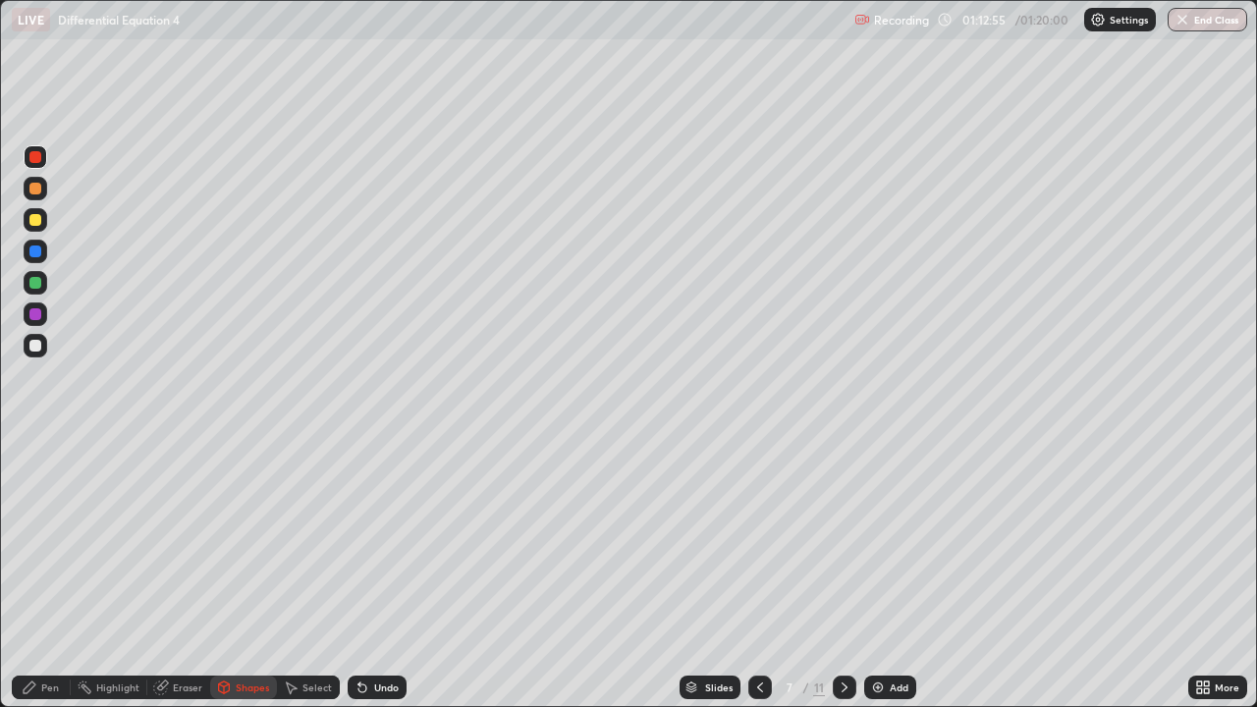
click at [53, 573] on div "Pen" at bounding box center [50, 687] width 18 height 10
click at [39, 228] on div at bounding box center [36, 220] width 24 height 24
click at [250, 573] on div "Shapes" at bounding box center [252, 687] width 33 height 10
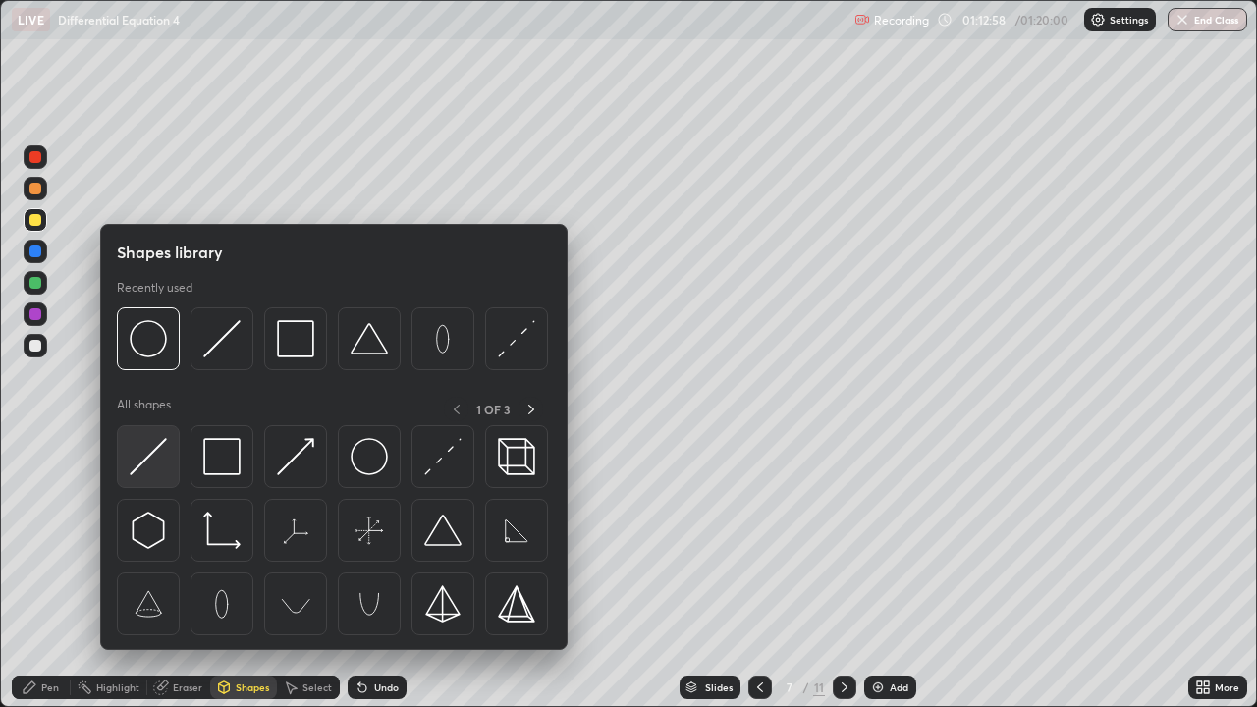
click at [160, 449] on img at bounding box center [148, 456] width 37 height 37
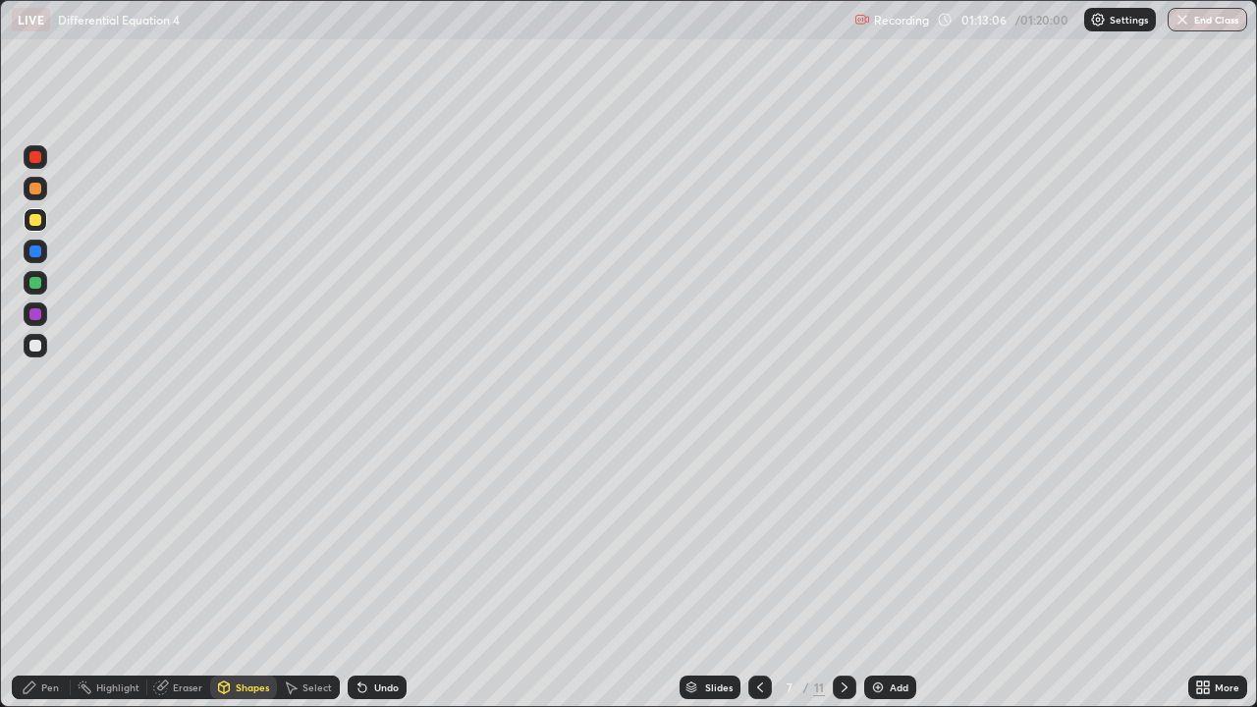
click at [52, 573] on div "Pen" at bounding box center [50, 687] width 18 height 10
click at [33, 346] on div at bounding box center [35, 346] width 12 height 12
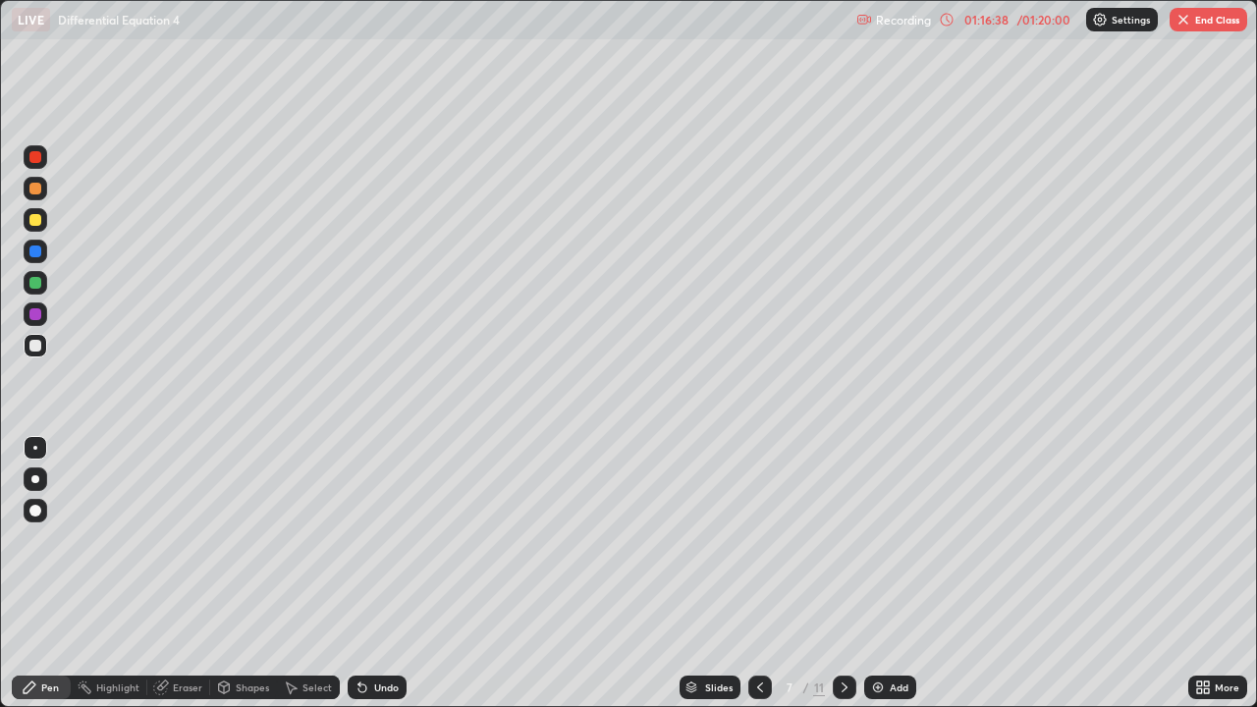
click at [1219, 16] on button "End Class" at bounding box center [1208, 20] width 78 height 24
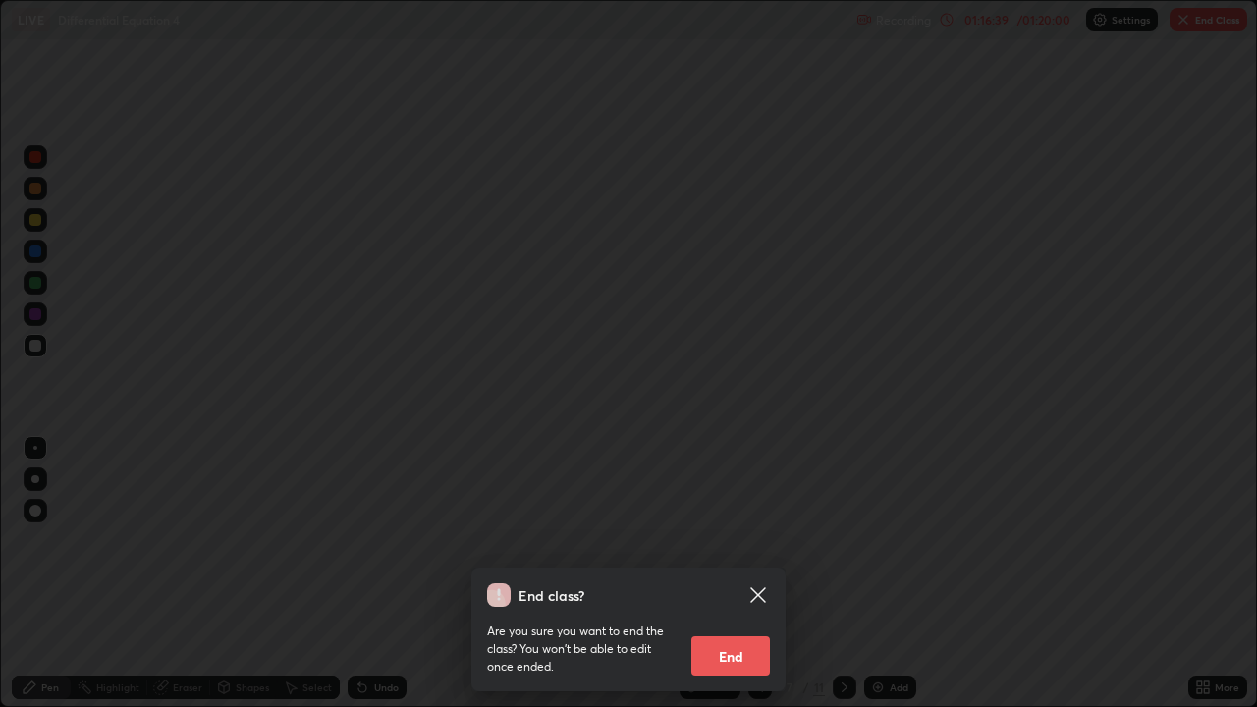
click at [730, 573] on button "End" at bounding box center [730, 655] width 79 height 39
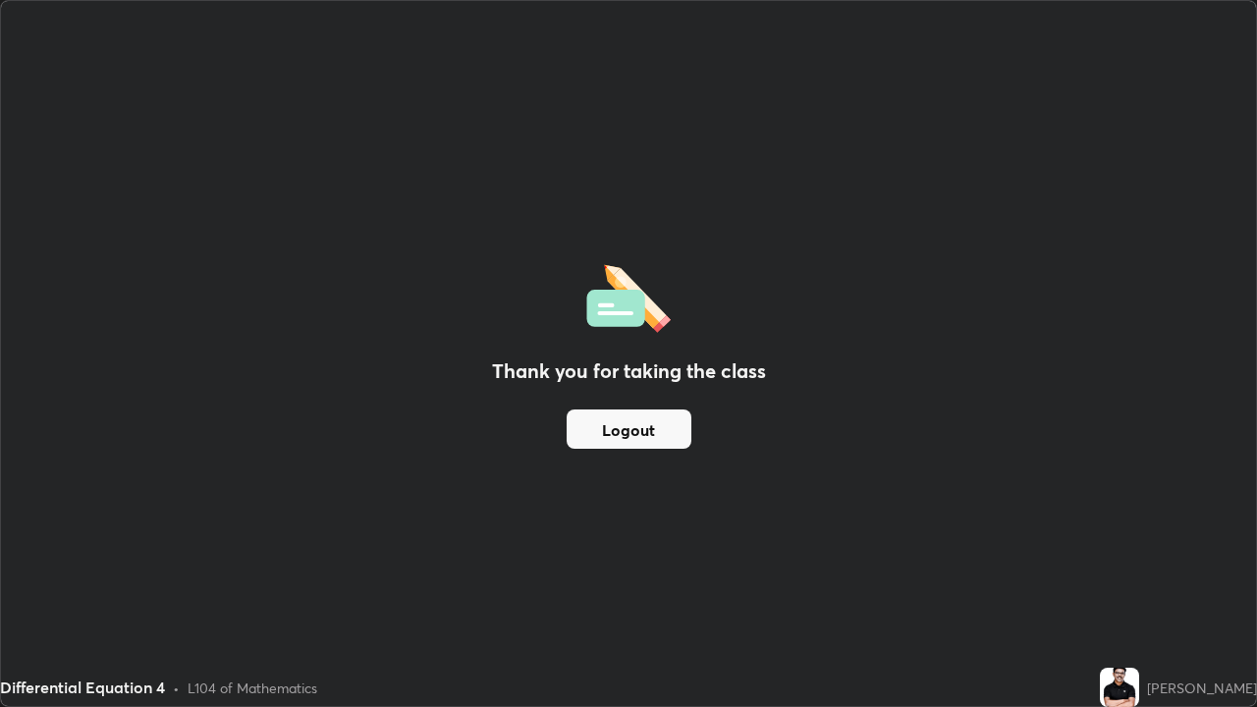
click at [614, 424] on button "Logout" at bounding box center [628, 428] width 125 height 39
click at [625, 420] on button "Logout" at bounding box center [628, 428] width 125 height 39
click at [633, 423] on button "Logout" at bounding box center [628, 428] width 125 height 39
